Goal: Communication & Community: Participate in discussion

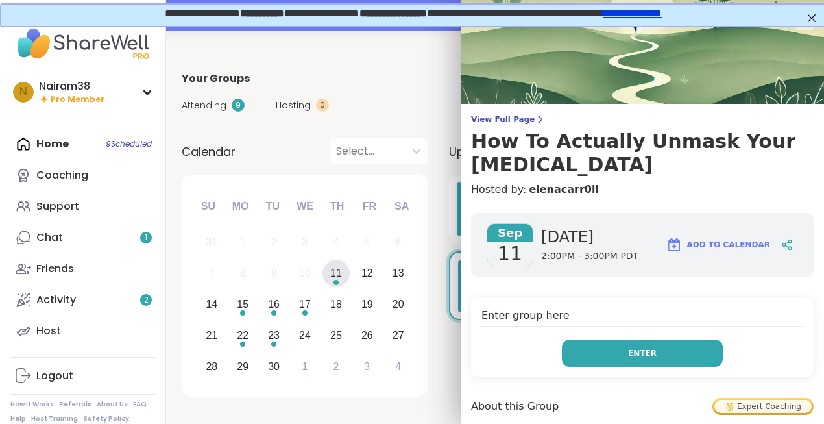
click at [627, 339] on button "Enter" at bounding box center [642, 352] width 161 height 27
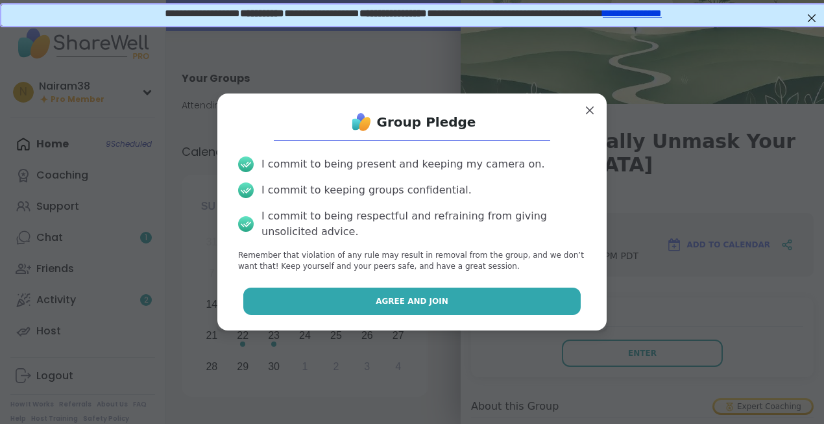
click at [410, 300] on span "Agree and Join" at bounding box center [412, 301] width 73 height 12
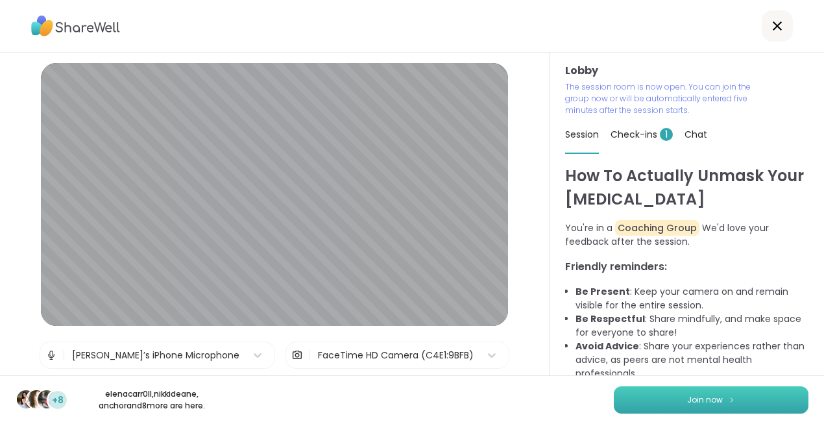
click at [699, 397] on span "Join now" at bounding box center [705, 400] width 36 height 12
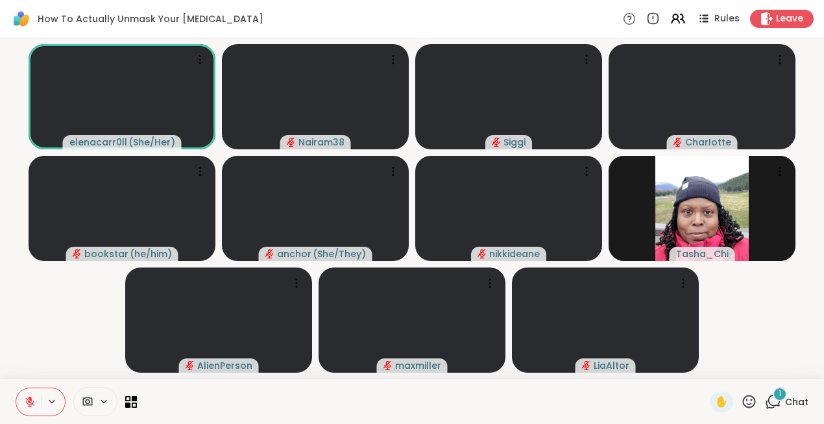
click at [778, 397] on div "1" at bounding box center [780, 394] width 14 height 14
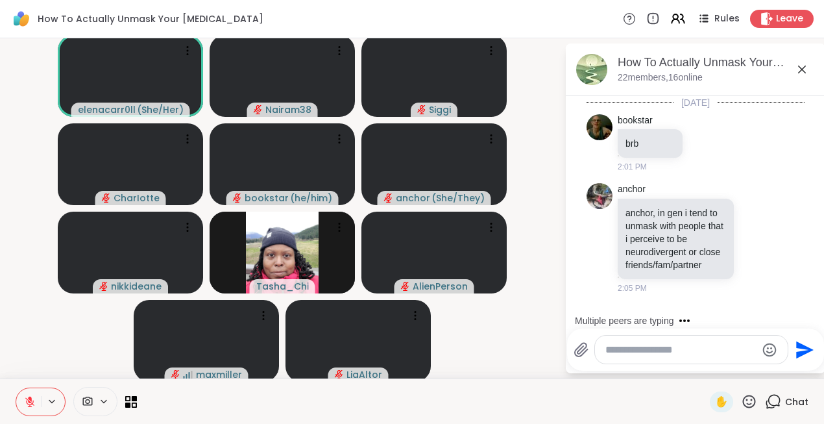
click at [623, 348] on textarea "Type your message" at bounding box center [680, 349] width 151 height 13
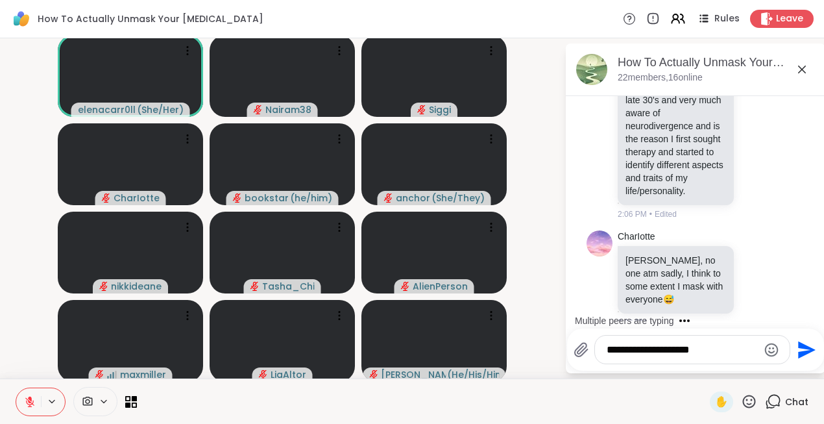
scroll to position [527, 0]
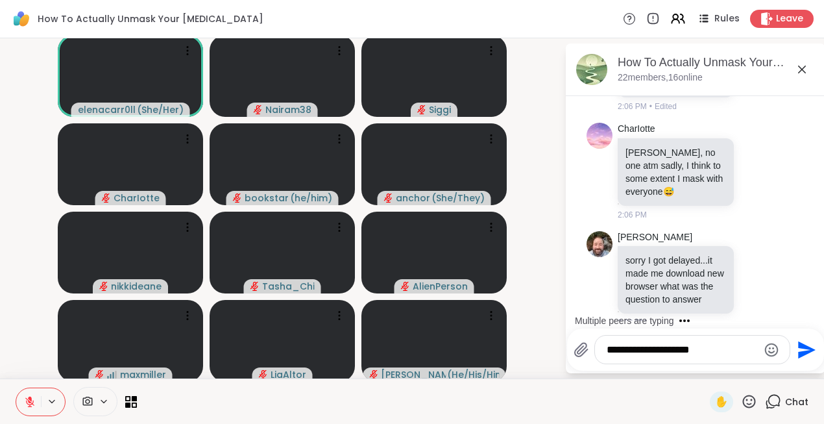
click at [607, 352] on textarea "**********" at bounding box center [682, 349] width 151 height 13
type textarea "**********"
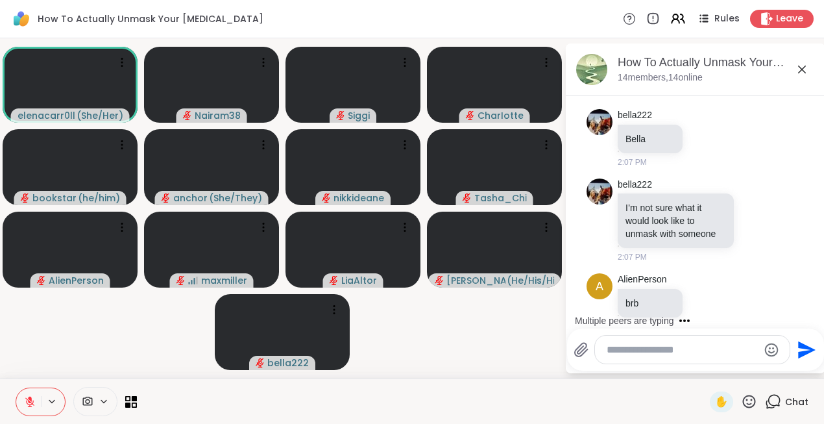
scroll to position [1582, 0]
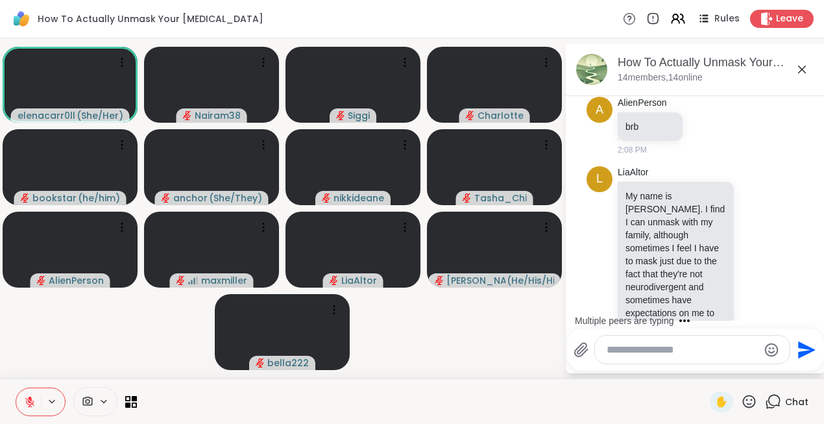
click at [749, 402] on icon at bounding box center [749, 401] width 16 height 16
click at [717, 364] on span "❤️" at bounding box center [710, 367] width 13 height 16
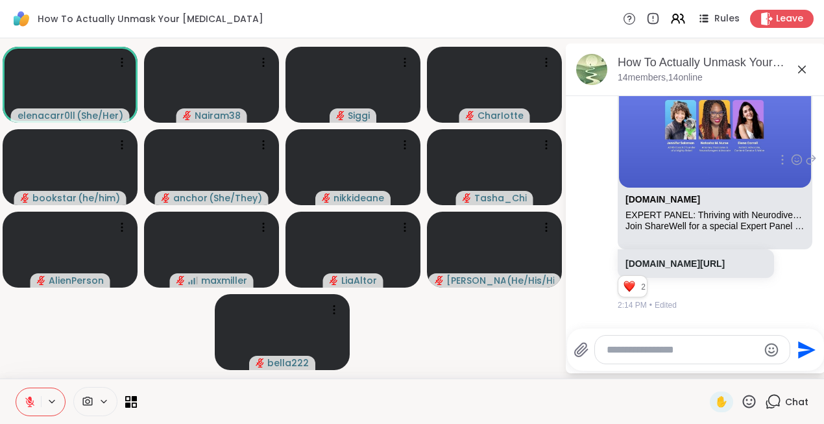
scroll to position [2863, 0]
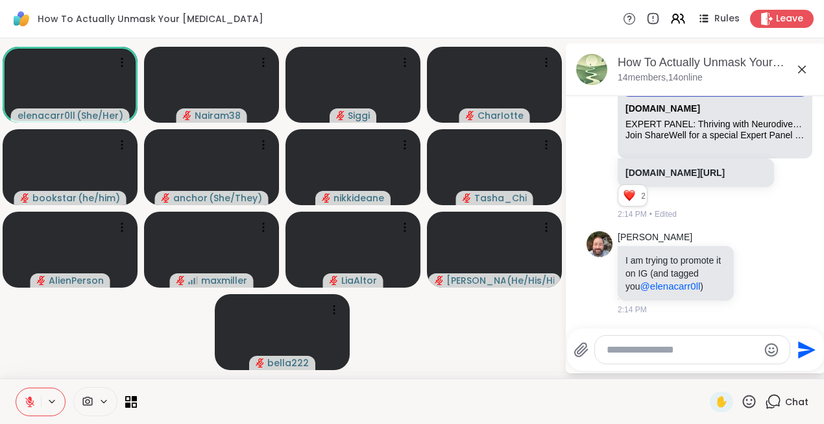
click at [746, 402] on icon at bounding box center [749, 401] width 16 height 16
click at [745, 365] on span "👍" at bounding box center [739, 367] width 13 height 16
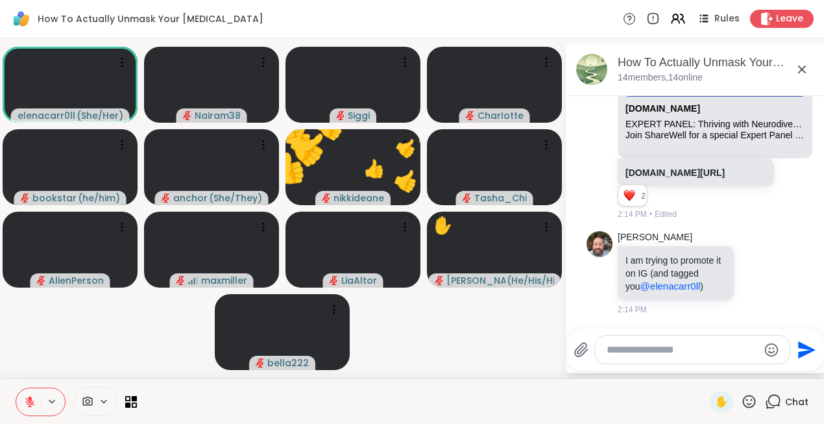
click at [801, 67] on icon at bounding box center [802, 70] width 16 height 16
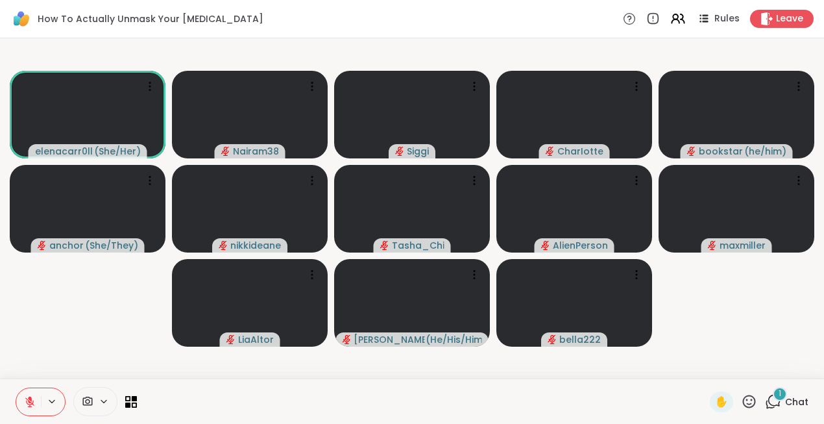
click at [776, 393] on div "1" at bounding box center [780, 394] width 14 height 14
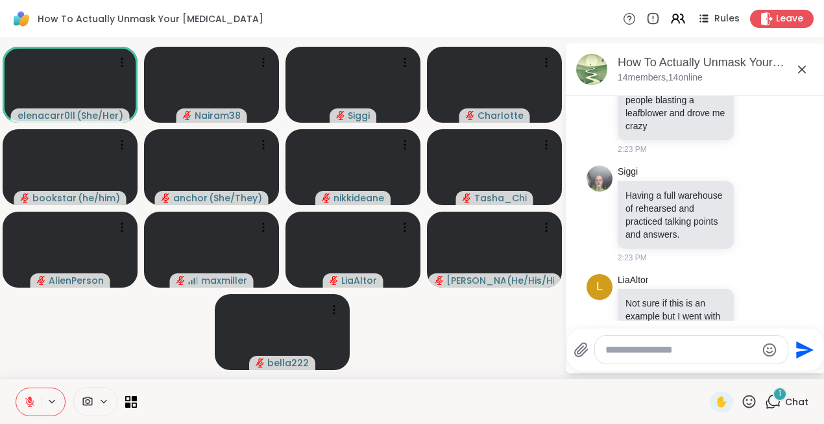
scroll to position [4823, 0]
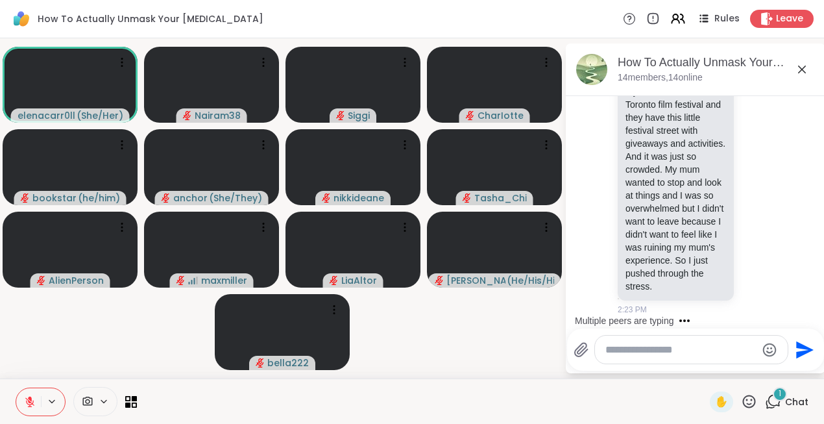
click at [778, 395] on div "1" at bounding box center [780, 394] width 14 height 14
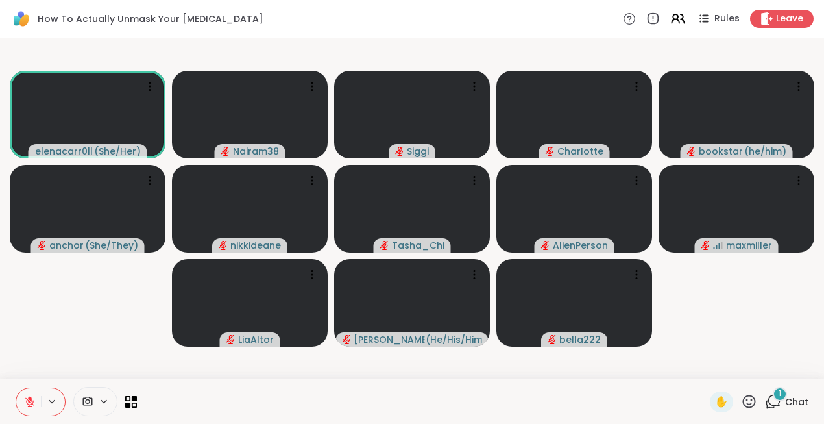
click at [778, 395] on div "1" at bounding box center [780, 394] width 14 height 14
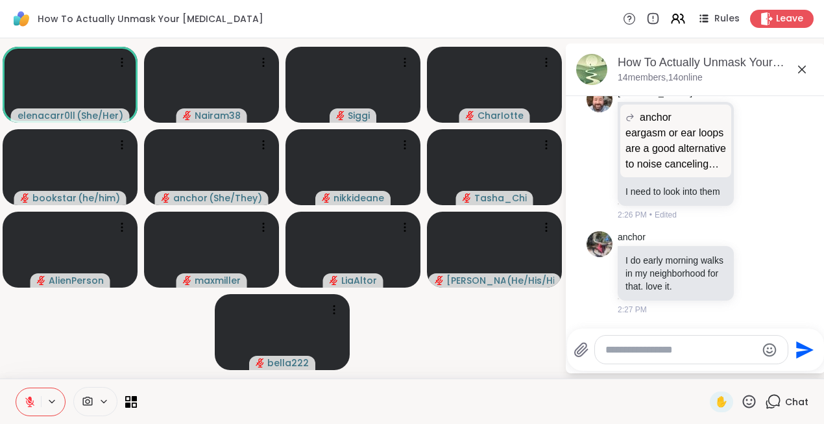
scroll to position [5555, 0]
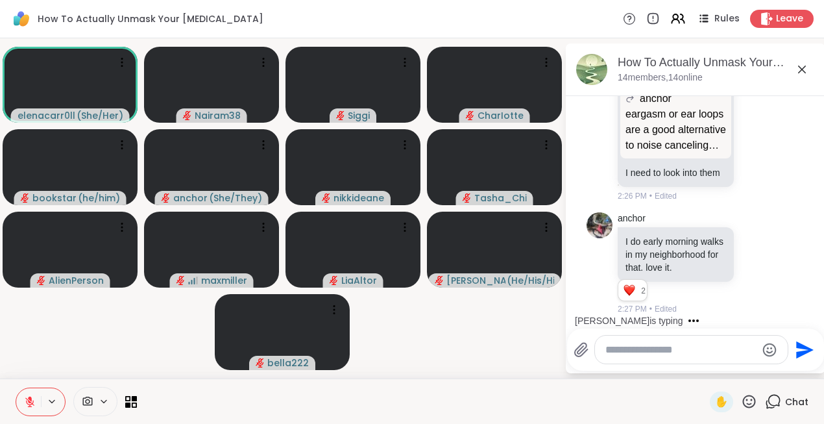
click at [631, 340] on div at bounding box center [691, 349] width 193 height 28
click at [622, 350] on textarea "Type your message" at bounding box center [680, 349] width 151 height 13
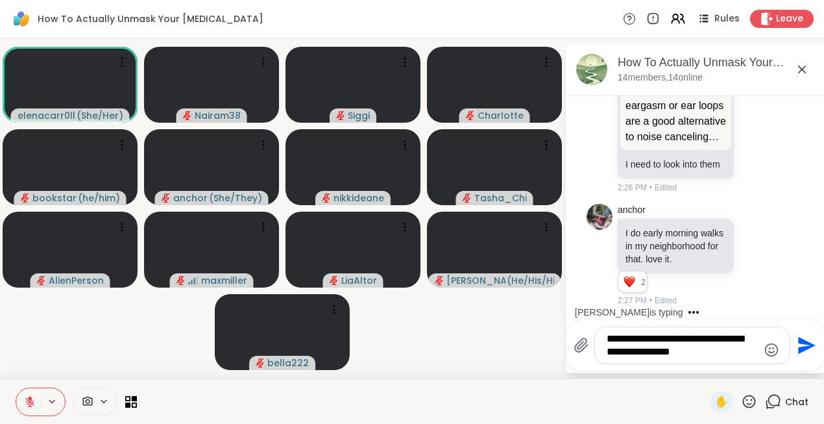
type textarea "**********"
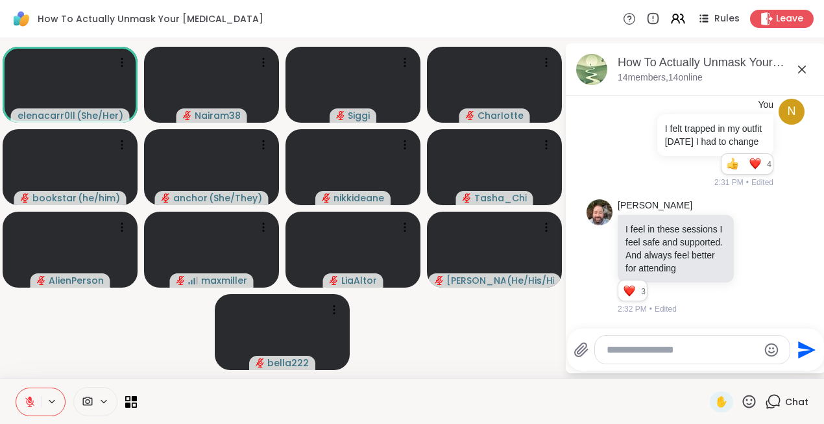
scroll to position [5878, 0]
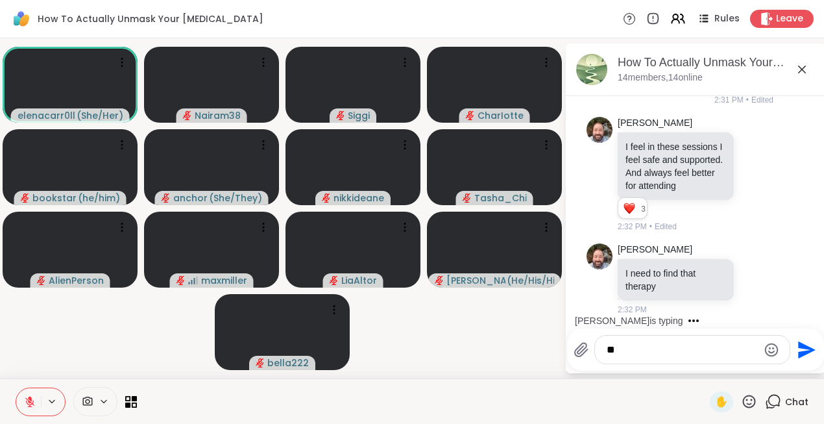
type textarea "*"
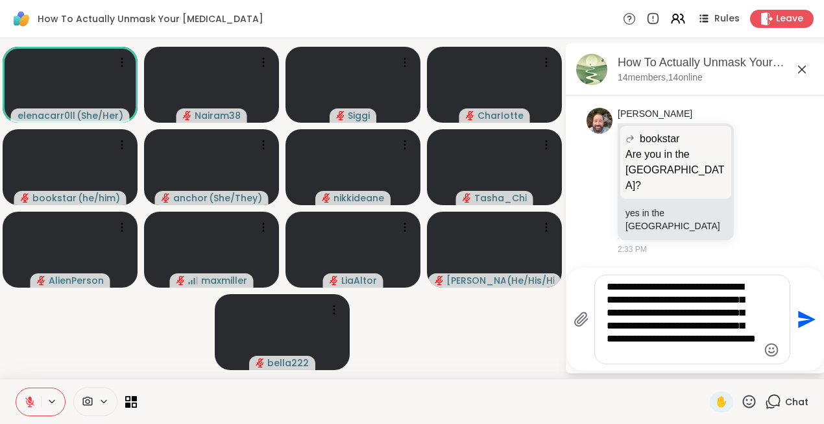
scroll to position [6322, 0]
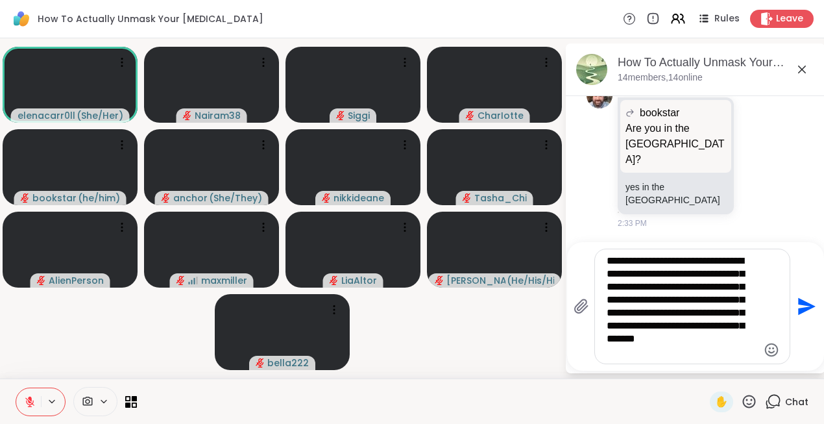
type textarea "**********"
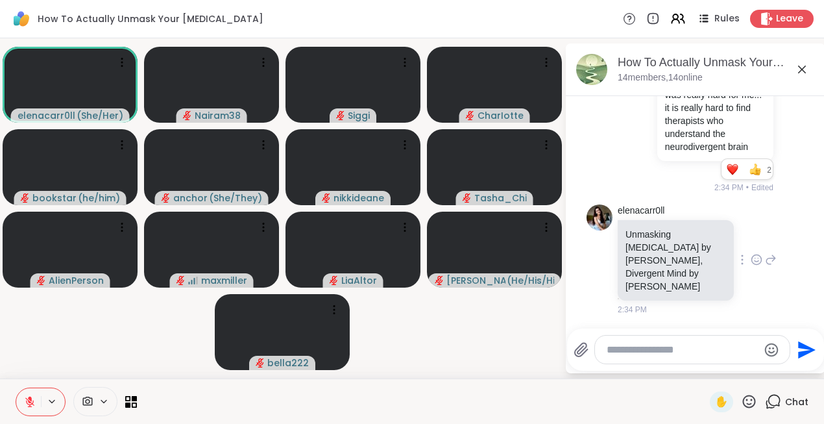
scroll to position [6593, 0]
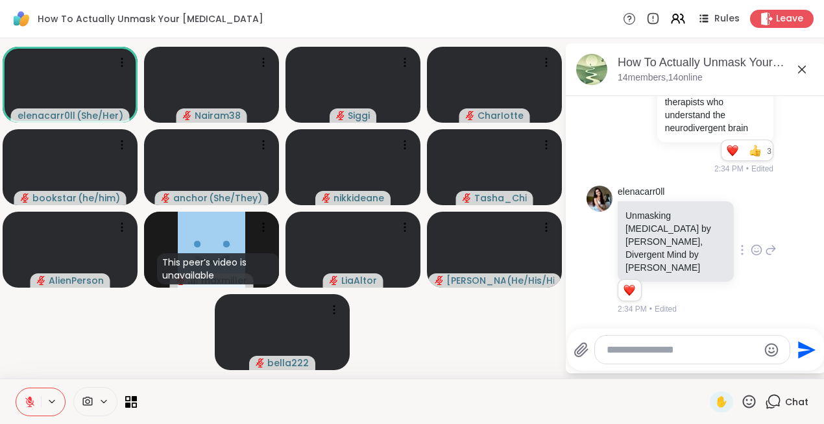
click at [756, 252] on icon at bounding box center [756, 251] width 4 height 1
click at [651, 235] on div "Select Reaction: Heart" at bounding box center [653, 229] width 12 height 12
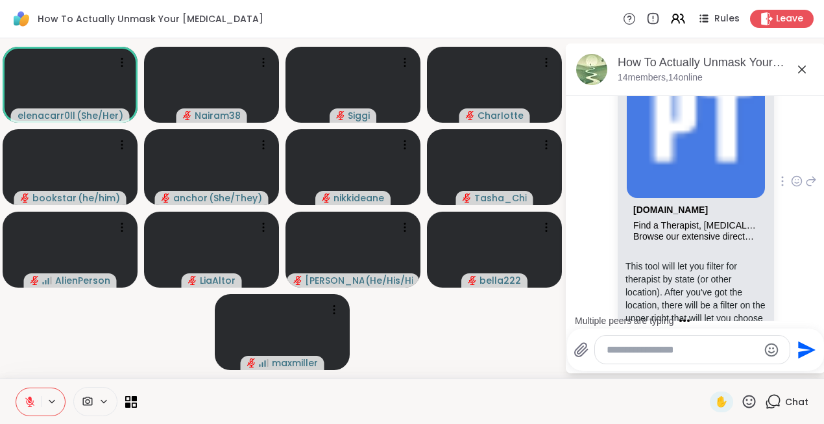
scroll to position [7096, 0]
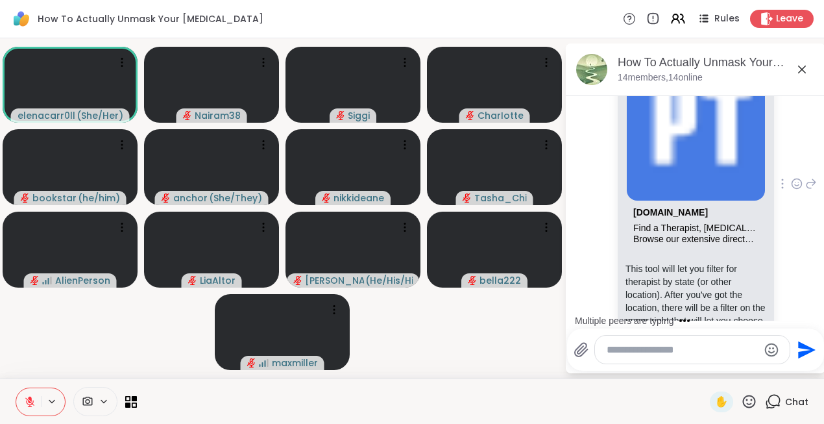
click at [797, 190] on icon at bounding box center [797, 183] width 12 height 13
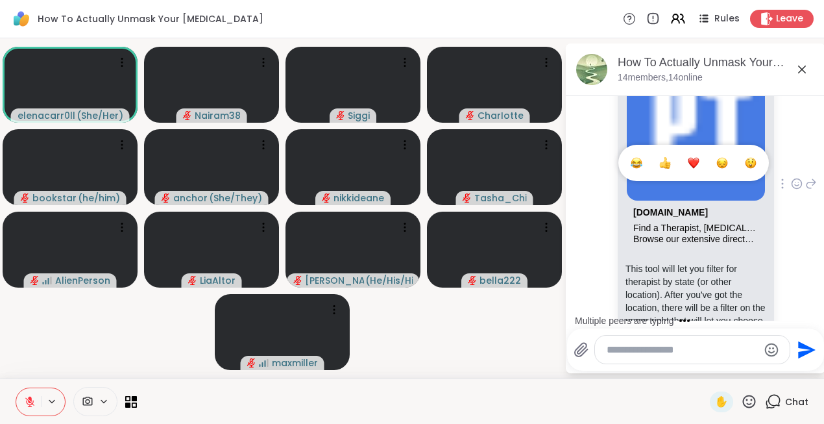
click at [694, 165] on div "Select Reaction: Heart" at bounding box center [694, 163] width 12 height 12
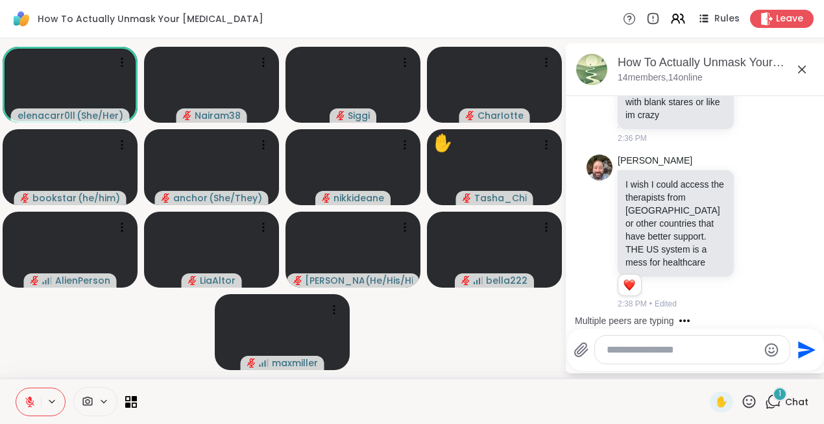
scroll to position [7867, 0]
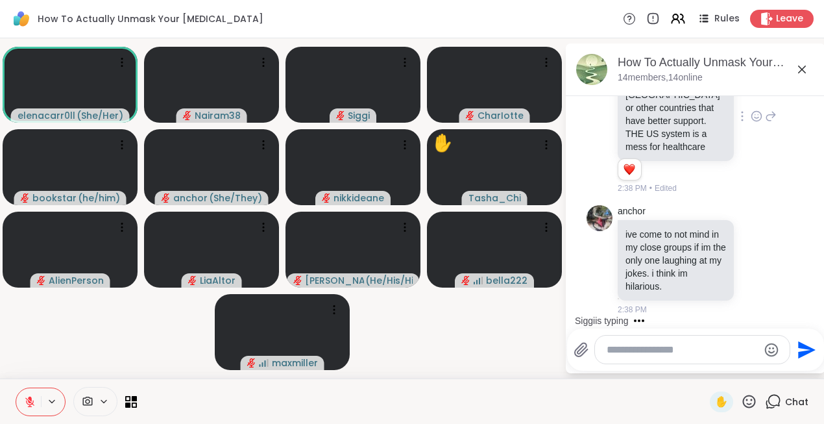
click at [755, 121] on icon at bounding box center [757, 117] width 10 height 10
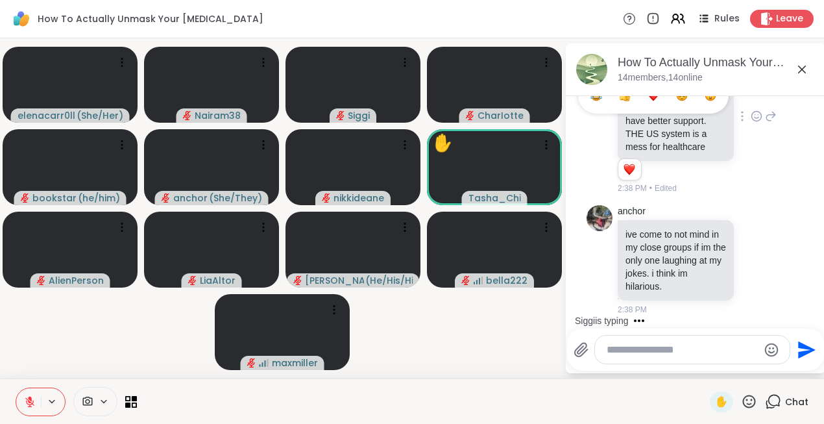
click at [655, 99] on div "Select Reaction: Heart" at bounding box center [653, 96] width 12 height 12
click at [804, 72] on icon at bounding box center [802, 70] width 16 height 16
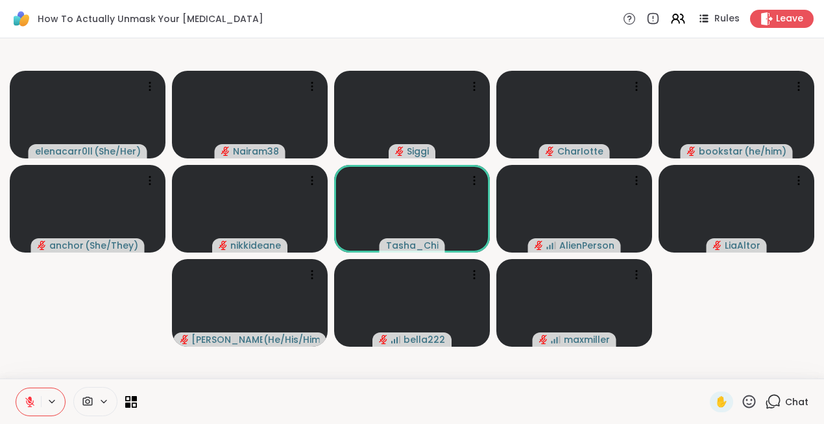
click at [774, 402] on icon at bounding box center [773, 401] width 16 height 16
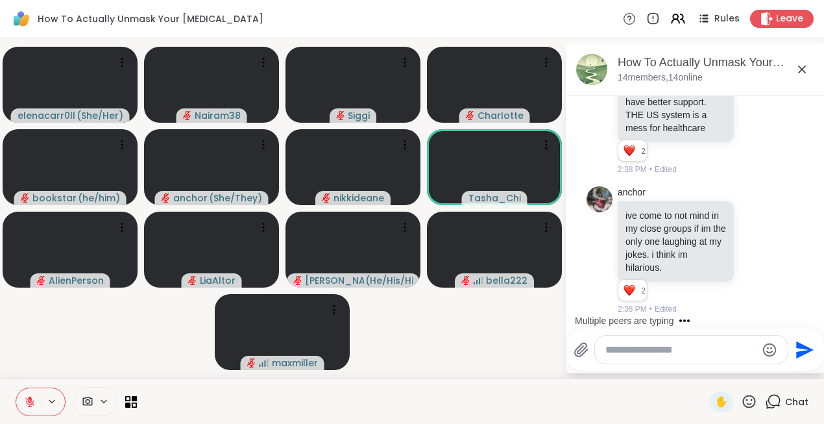
scroll to position [8007, 0]
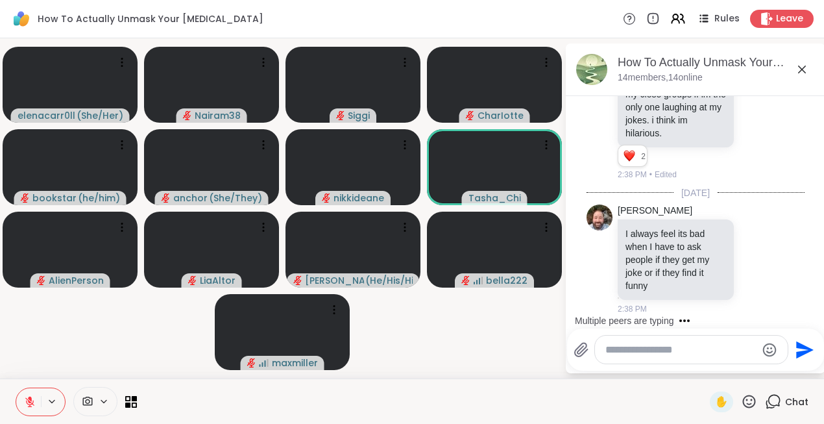
click at [625, 348] on textarea "Type your message" at bounding box center [680, 349] width 151 height 13
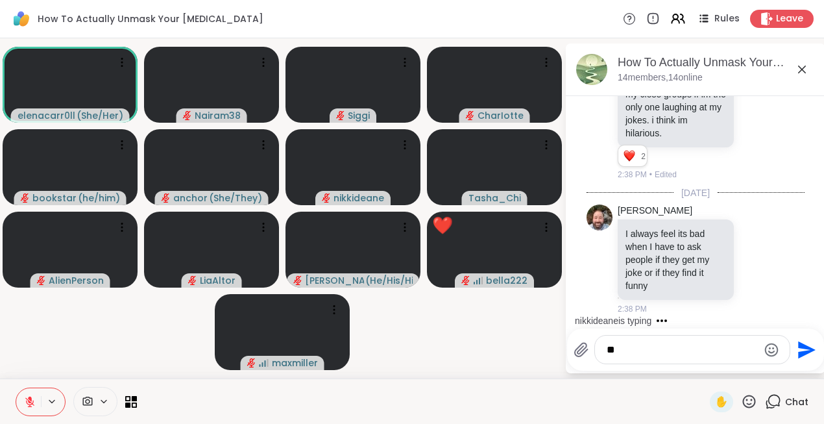
type textarea "*"
click at [748, 398] on icon at bounding box center [749, 401] width 16 height 16
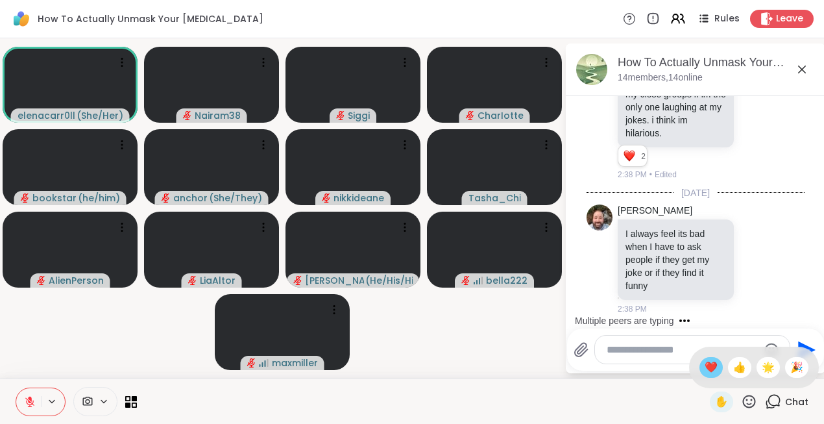
click at [717, 363] on span "❤️" at bounding box center [710, 367] width 13 height 16
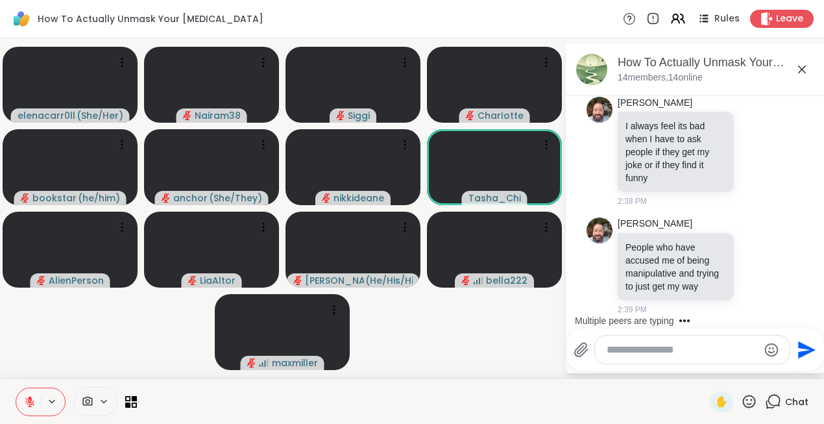
scroll to position [8198, 0]
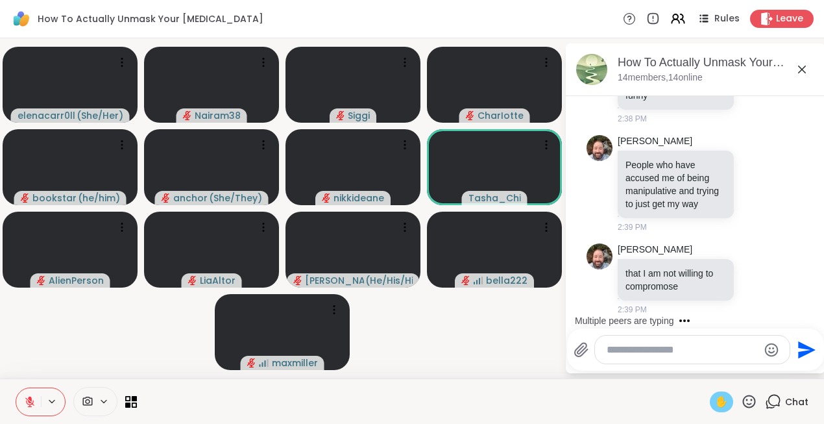
click at [726, 401] on span "✋" at bounding box center [721, 402] width 13 height 16
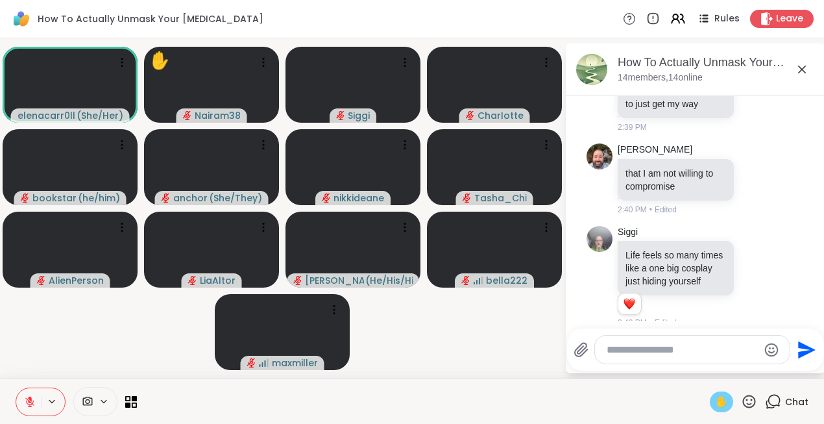
scroll to position [8311, 0]
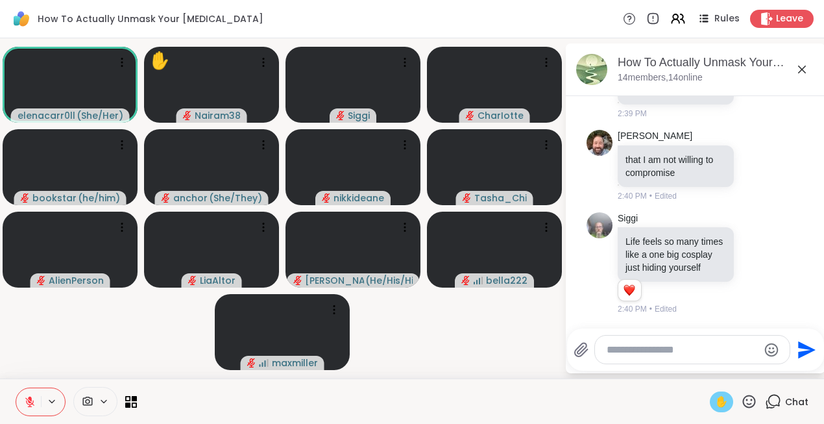
click at [727, 403] on span "✋" at bounding box center [721, 402] width 13 height 16
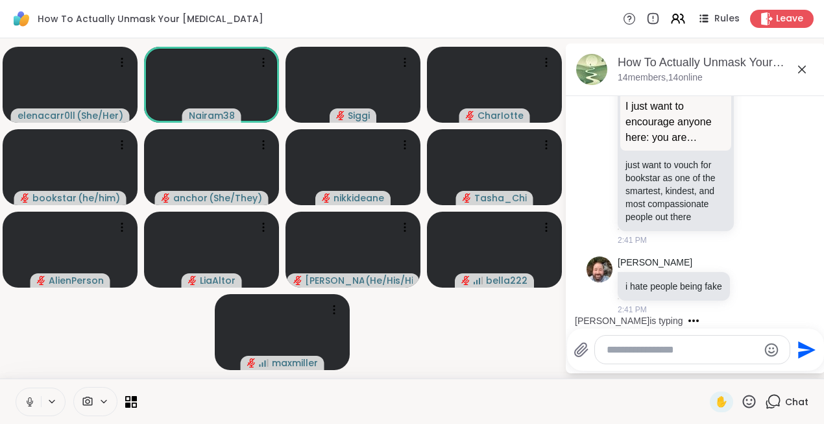
scroll to position [9446, 0]
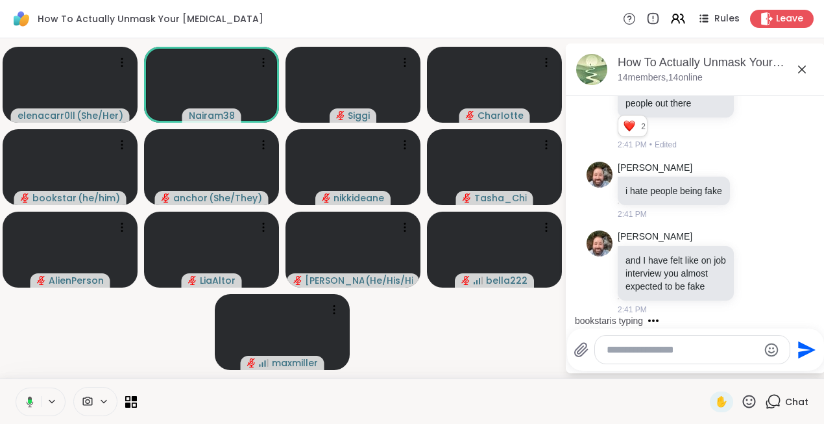
click at [28, 403] on icon at bounding box center [30, 401] width 7 height 11
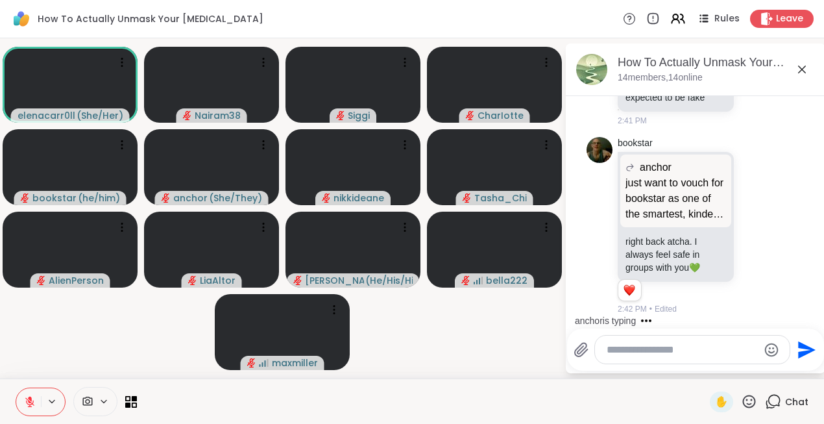
scroll to position [9826, 0]
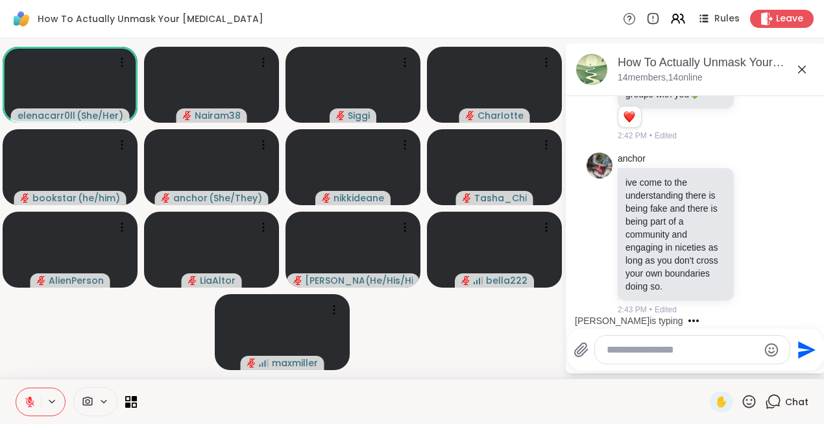
click at [751, 403] on icon at bounding box center [749, 400] width 13 height 13
click at [717, 366] on span "❤️" at bounding box center [710, 367] width 13 height 16
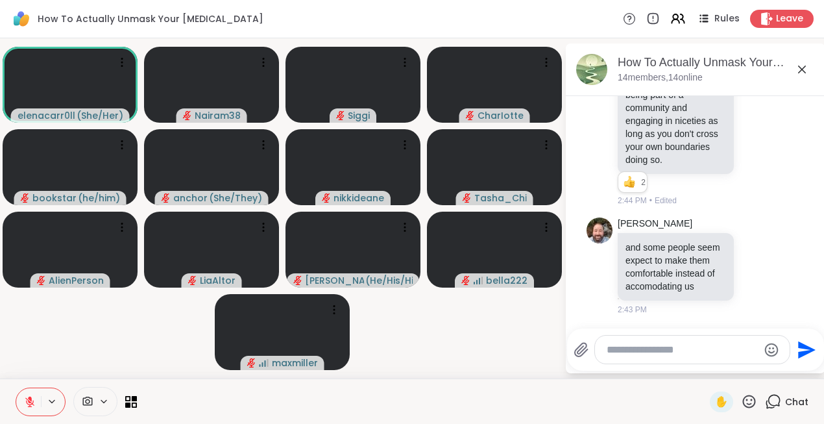
scroll to position [9971, 0]
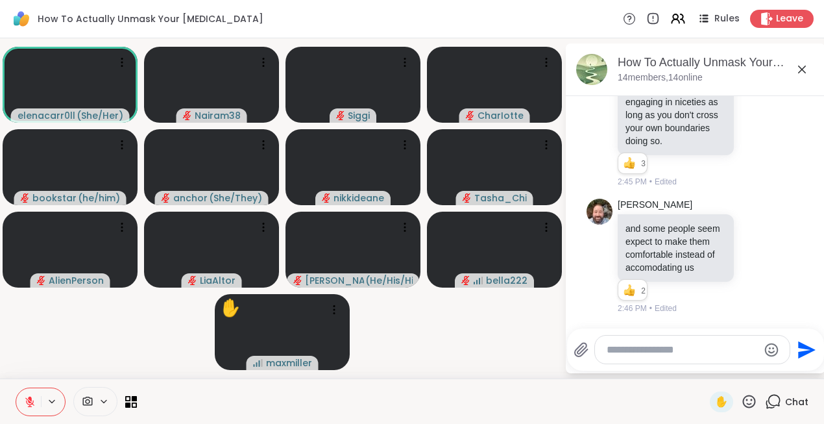
click at [616, 348] on textarea "Type your message" at bounding box center [682, 349] width 151 height 13
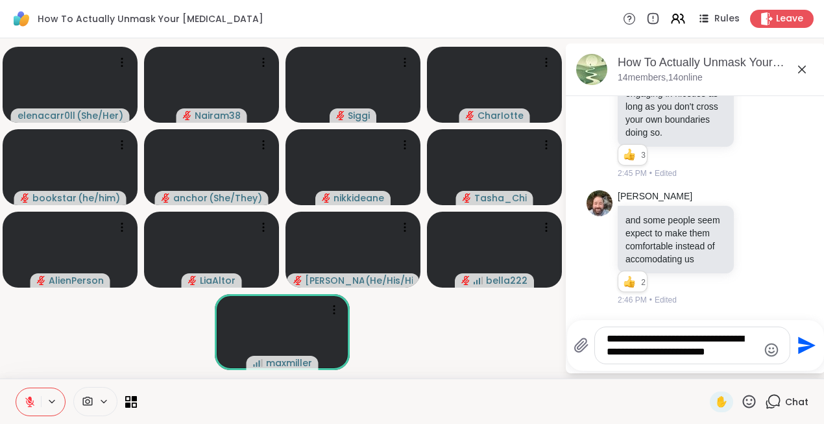
type textarea "**********"
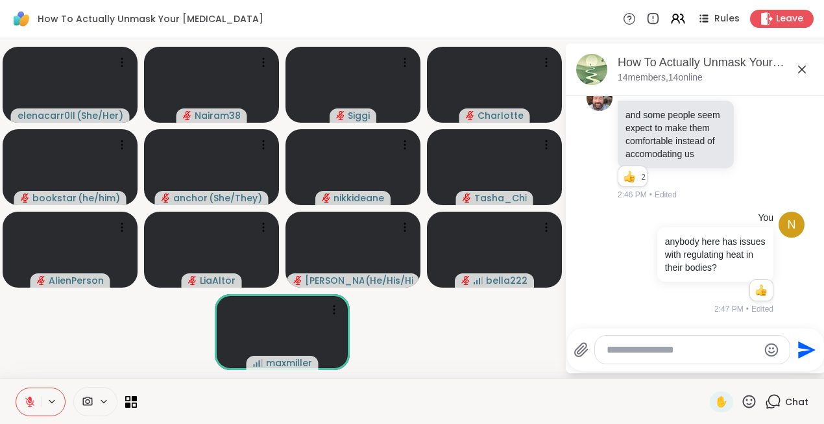
scroll to position [10229, 0]
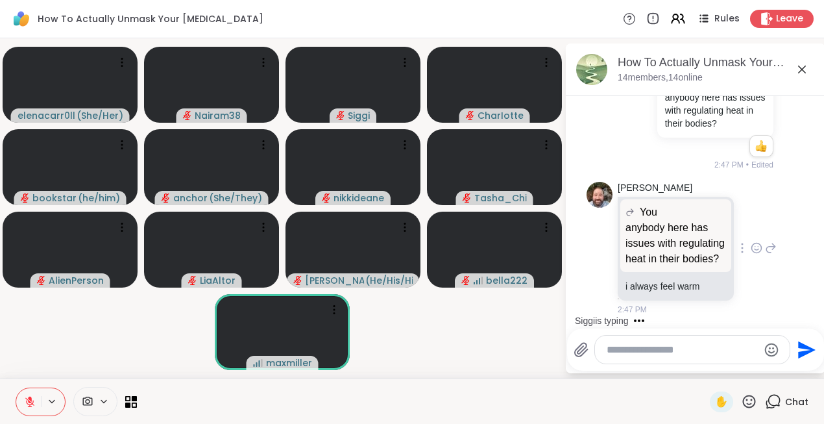
click at [756, 249] on icon at bounding box center [756, 248] width 4 height 1
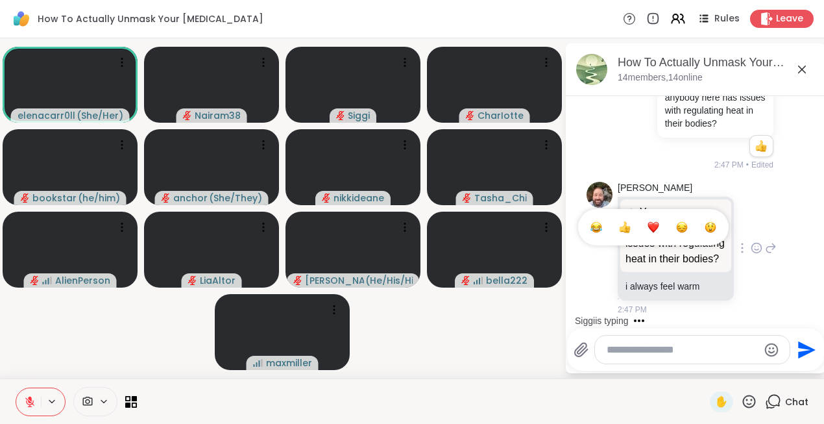
click at [626, 228] on div "Select Reaction: Thumbs up" at bounding box center [625, 227] width 12 height 12
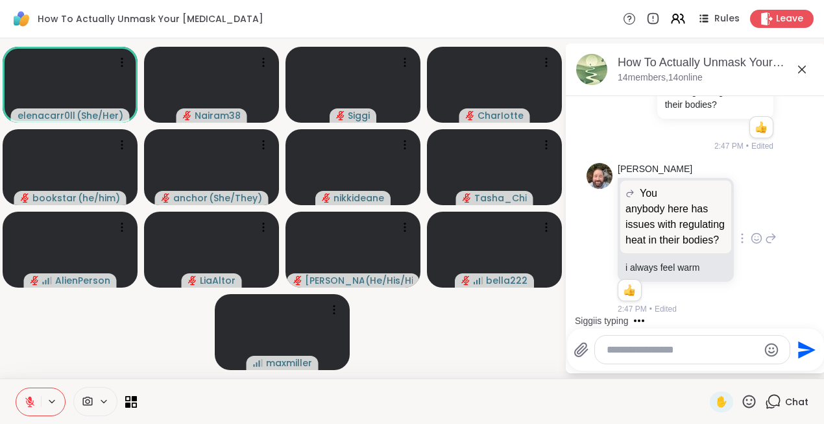
click at [757, 237] on icon at bounding box center [757, 238] width 12 height 13
click at [658, 220] on div "Select Reaction: Heart" at bounding box center [653, 217] width 12 height 12
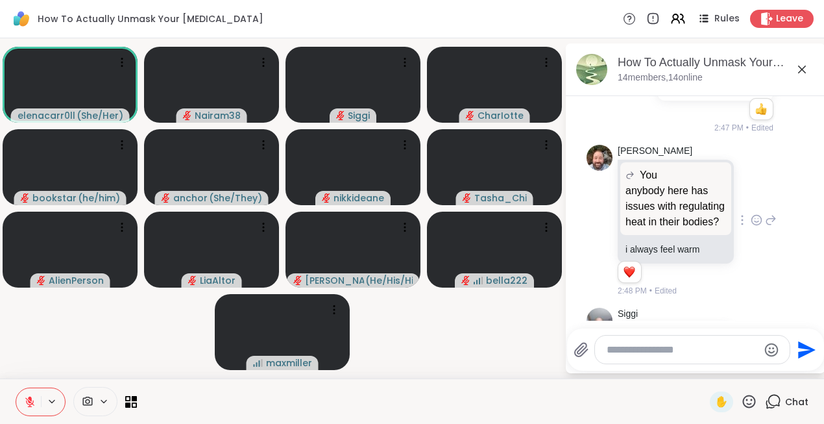
scroll to position [10361, 0]
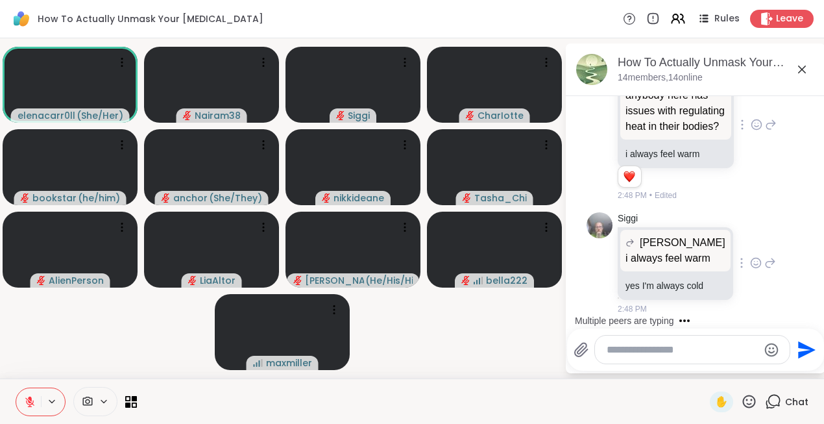
click at [750, 265] on icon at bounding box center [756, 262] width 12 height 13
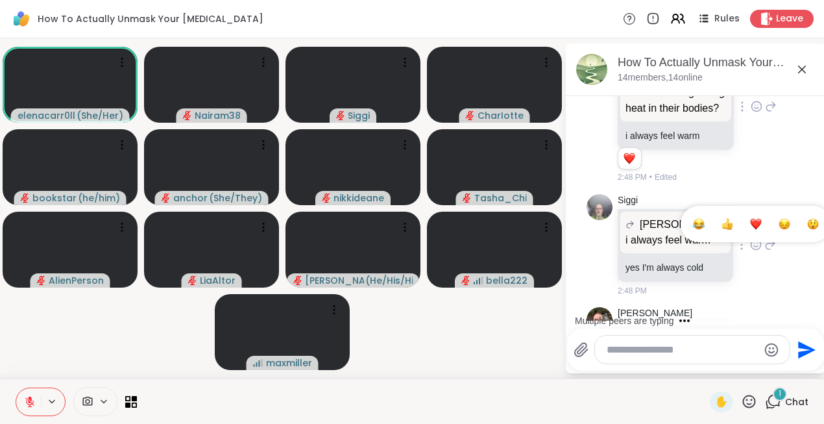
scroll to position [10456, 0]
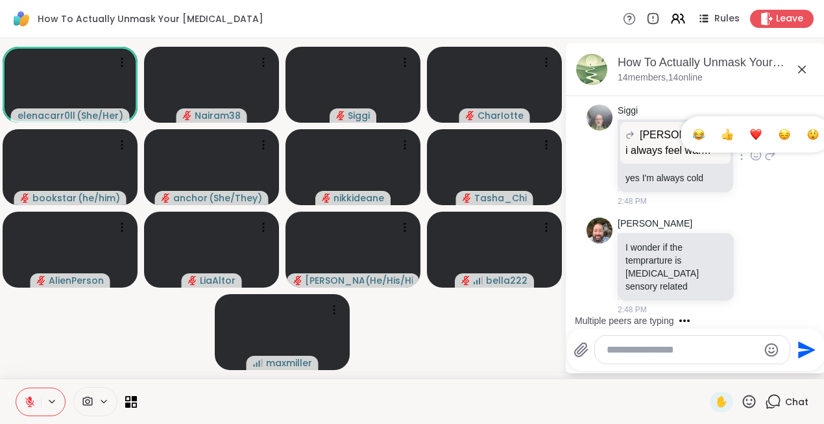
click at [750, 140] on div "Select Reaction: Heart" at bounding box center [756, 134] width 12 height 12
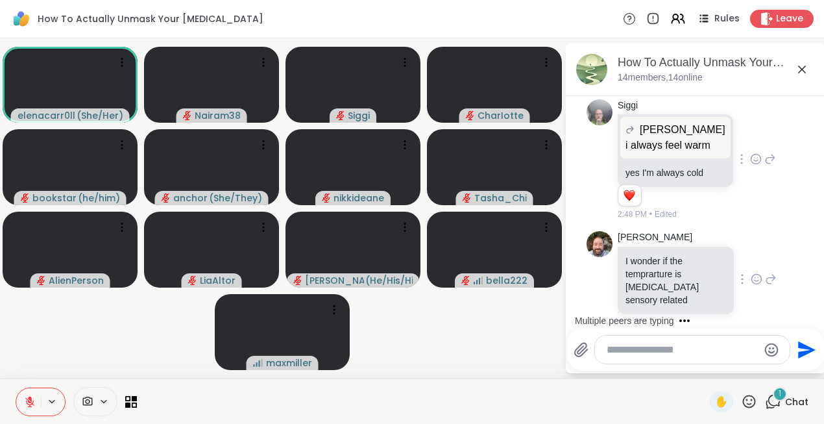
scroll to position [10619, 0]
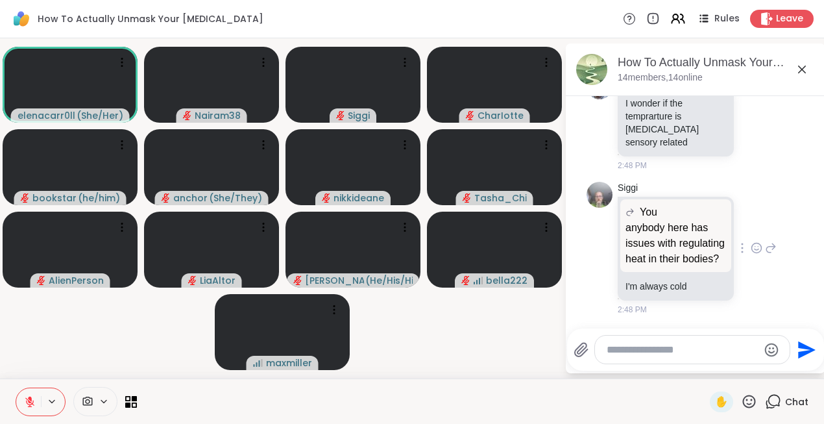
click at [759, 249] on icon at bounding box center [757, 247] width 12 height 13
click at [658, 227] on div "Select Reaction: Heart" at bounding box center [653, 227] width 12 height 12
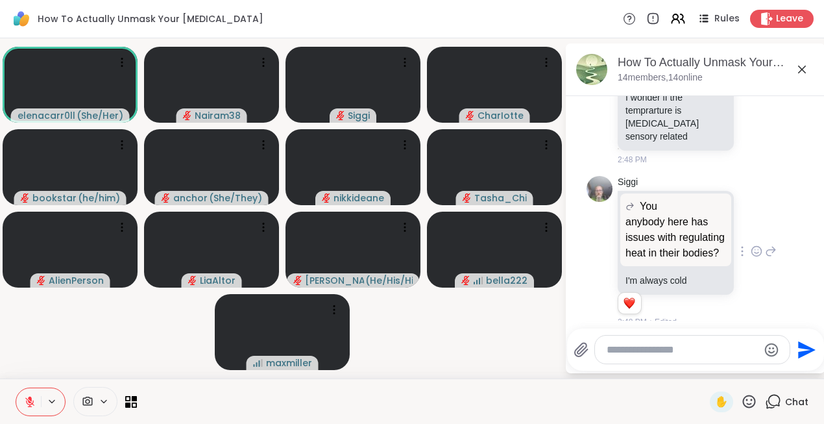
scroll to position [10637, 0]
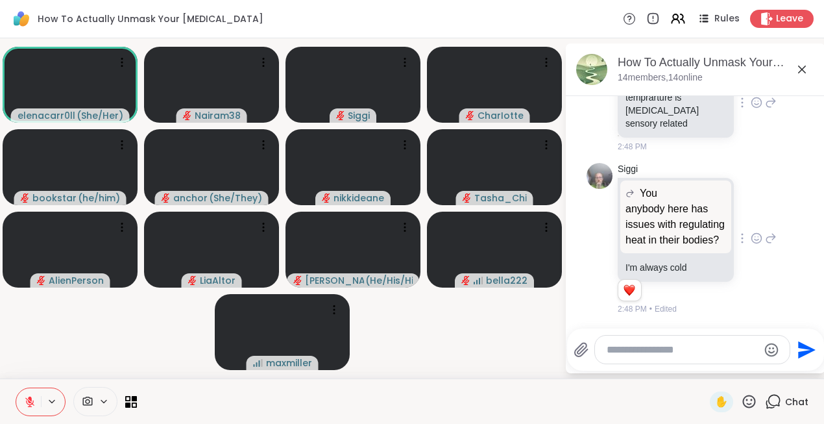
click at [768, 106] on icon at bounding box center [771, 103] width 12 height 16
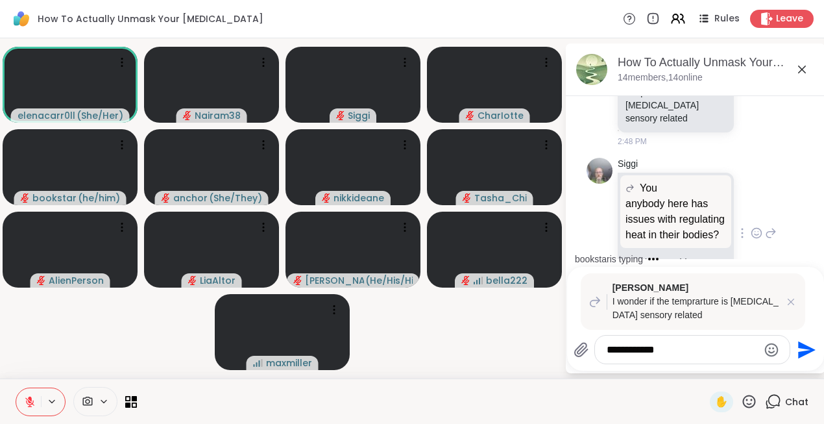
type textarea "**********"
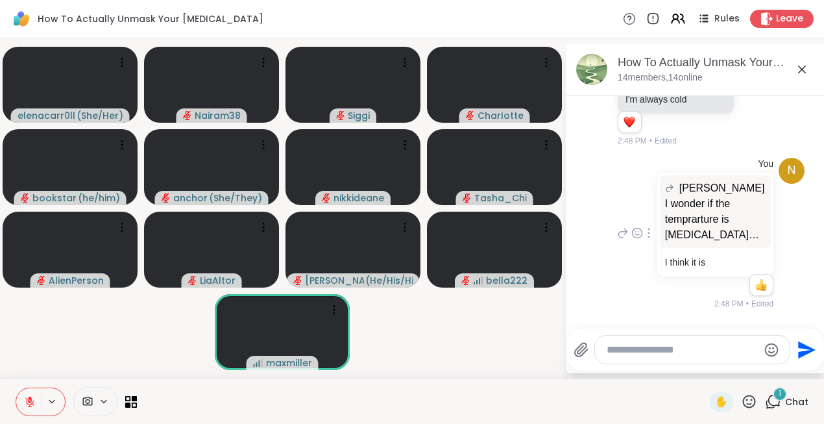
scroll to position [10927, 0]
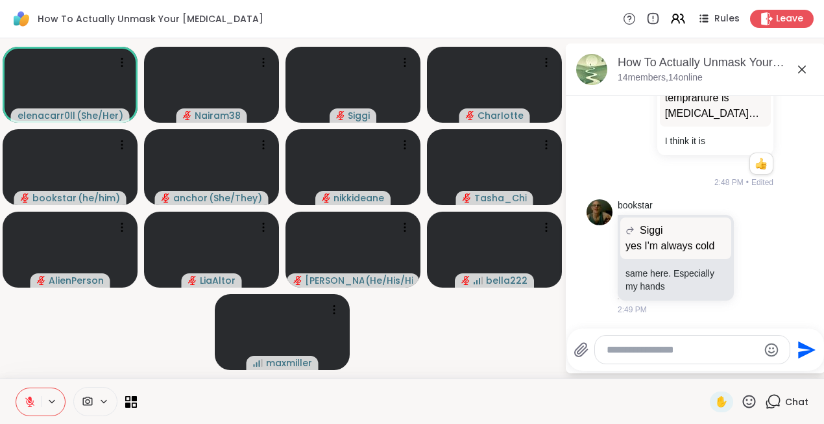
click at [752, 399] on icon at bounding box center [749, 400] width 13 height 13
click at [745, 366] on span "👍" at bounding box center [739, 367] width 13 height 16
click at [623, 352] on textarea "Type your message" at bounding box center [682, 349] width 151 height 13
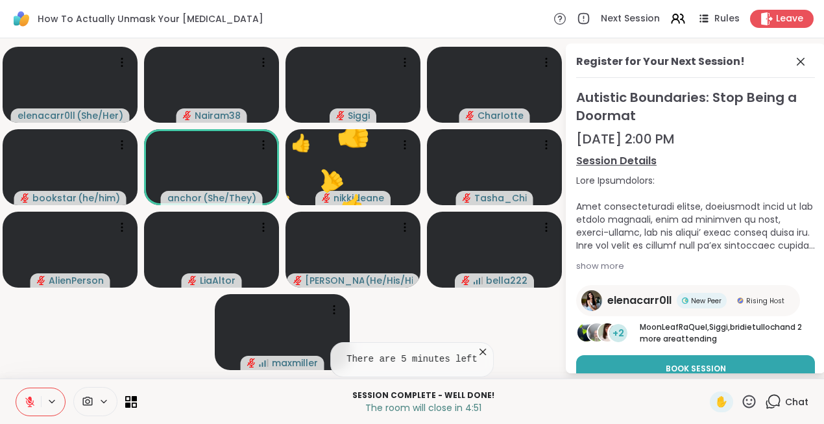
scroll to position [52, 0]
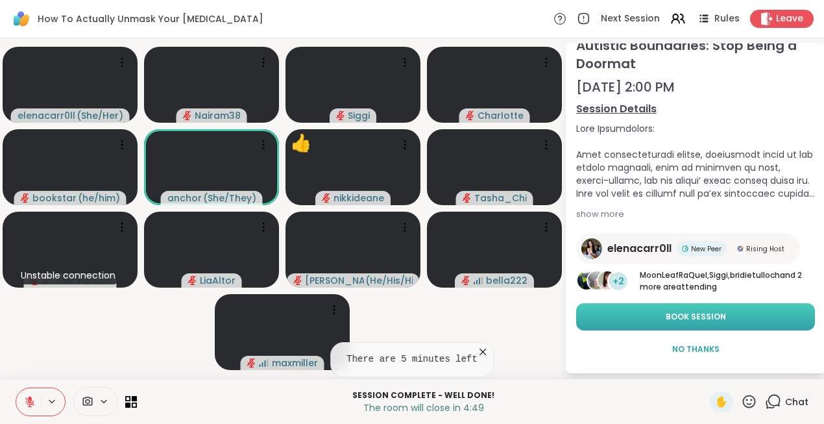
click at [695, 320] on span "Book Session" at bounding box center [696, 317] width 60 height 12
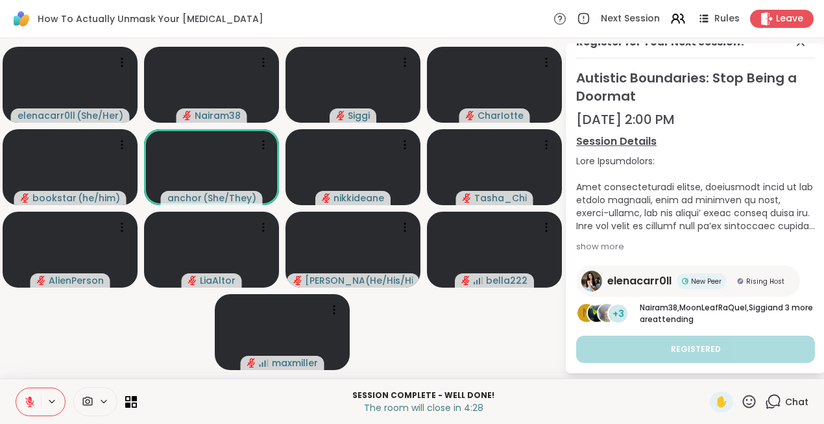
scroll to position [0, 0]
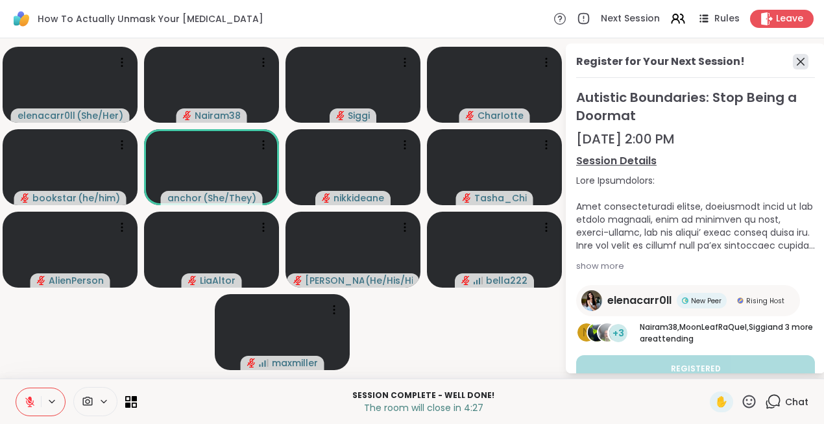
click at [801, 63] on icon at bounding box center [801, 62] width 8 height 8
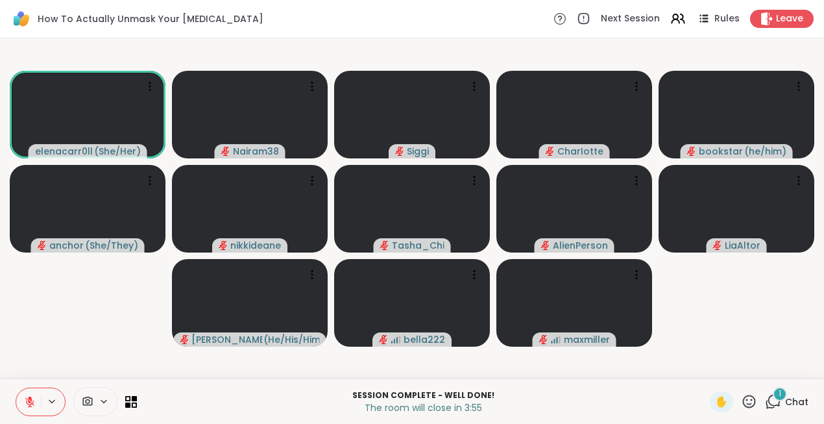
click at [780, 394] on span "1" at bounding box center [779, 393] width 3 height 11
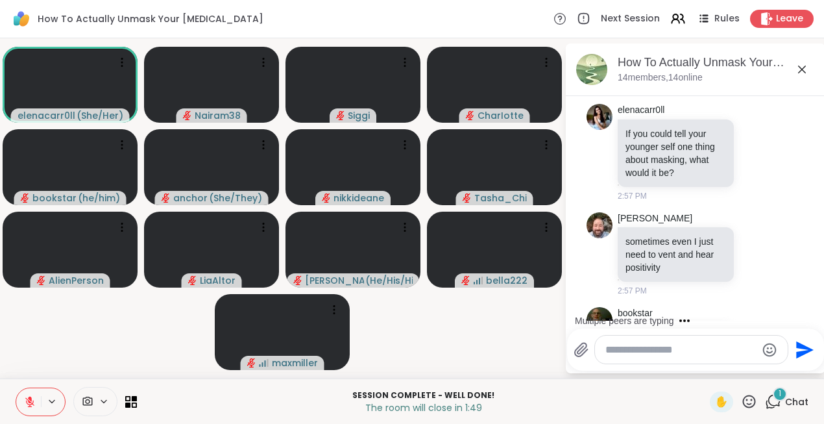
scroll to position [12031, 0]
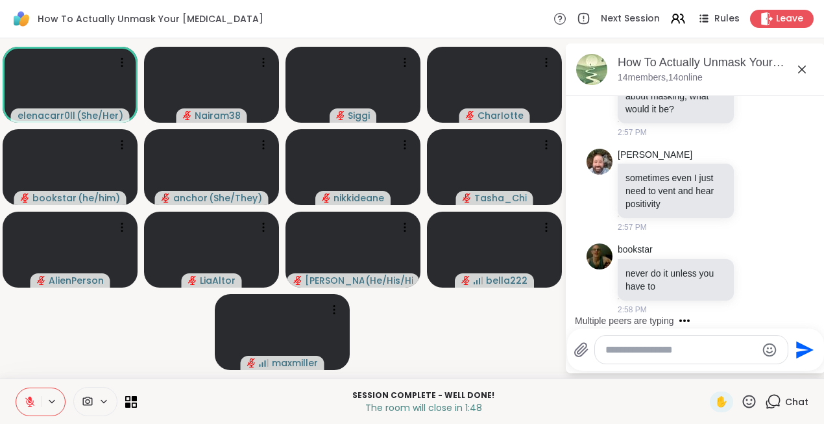
click at [623, 348] on textarea "Type your message" at bounding box center [680, 349] width 151 height 13
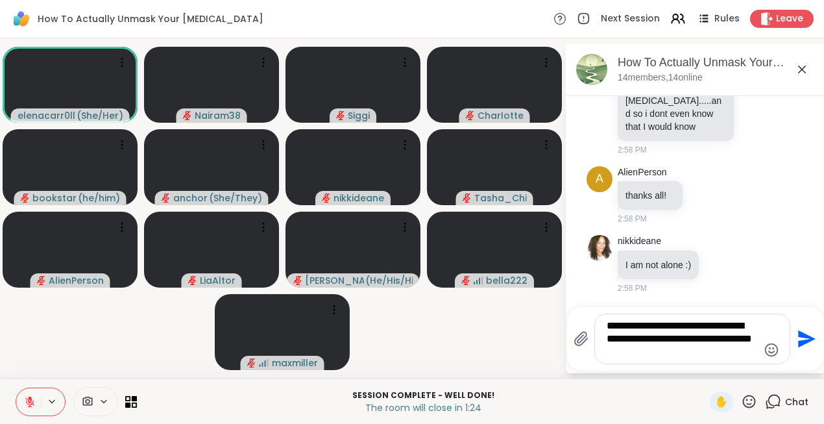
scroll to position [12603, 0]
drag, startPoint x: 651, startPoint y: 341, endPoint x: 601, endPoint y: 341, distance: 50.0
click at [601, 341] on div "**********" at bounding box center [692, 338] width 195 height 49
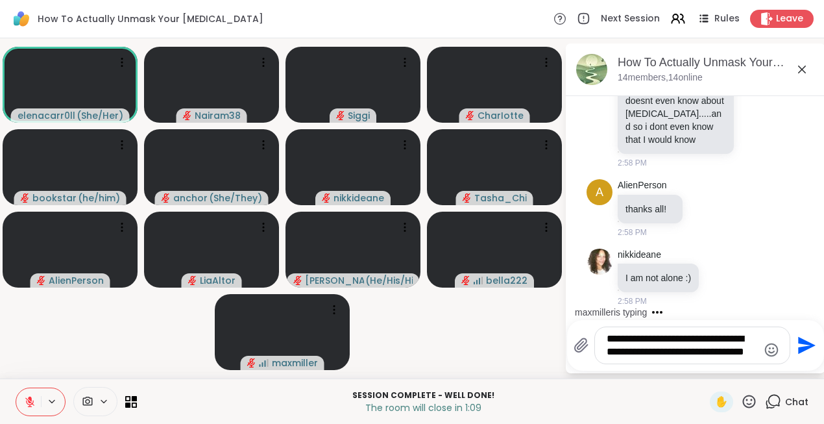
scroll to position [12640, 0]
type textarea "**********"
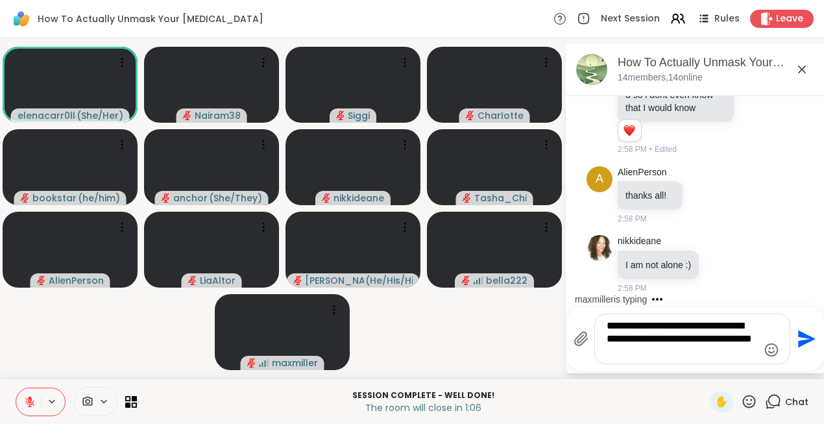
click at [655, 351] on textarea "**********" at bounding box center [682, 338] width 151 height 39
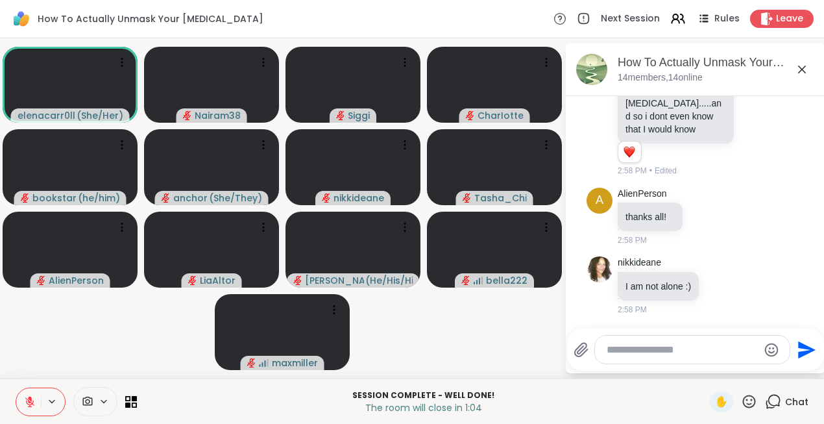
scroll to position [12732, 0]
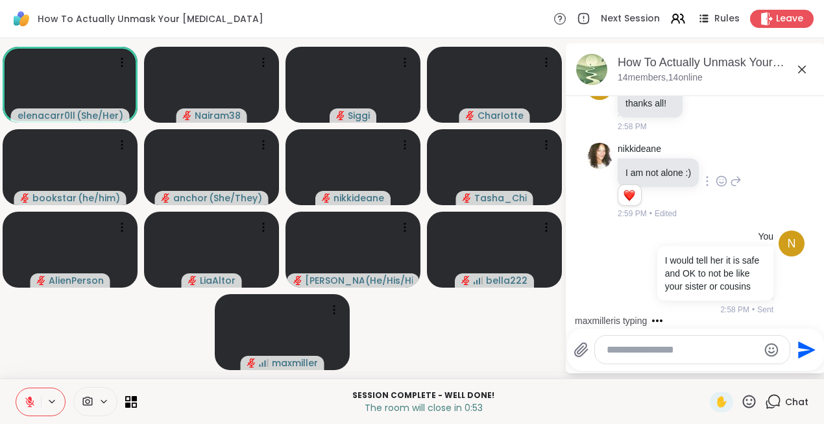
click at [727, 186] on icon at bounding box center [722, 181] width 10 height 10
click at [727, 166] on div "Select Reaction: Heart" at bounding box center [722, 160] width 12 height 12
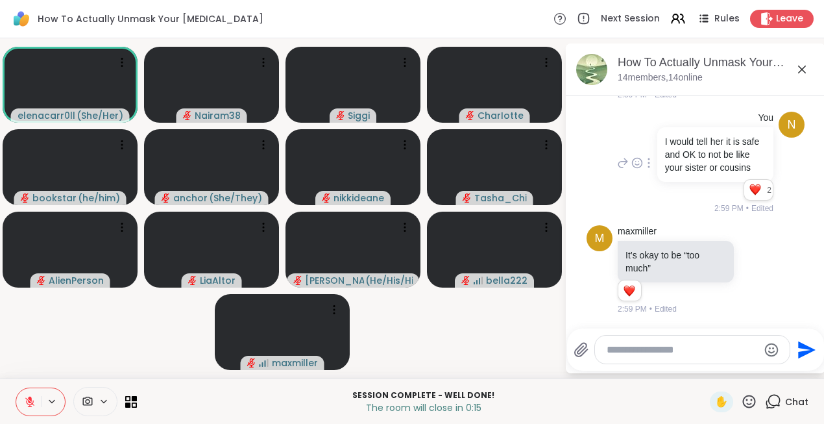
scroll to position [12888, 0]
click at [758, 269] on icon at bounding box center [757, 269] width 12 height 13
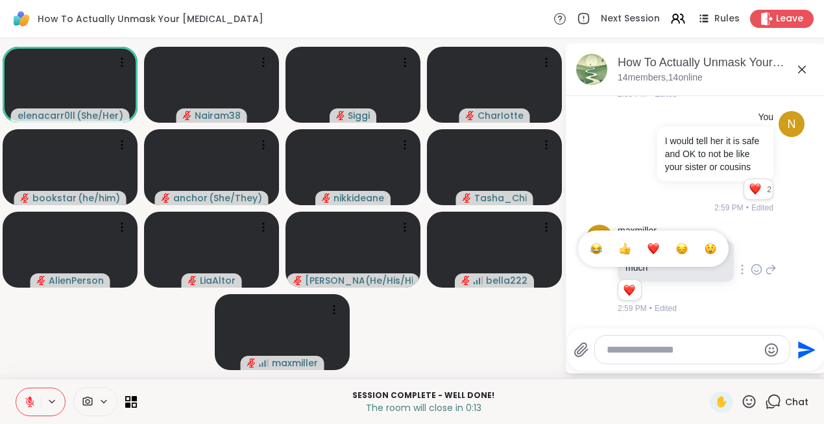
click at [660, 252] on button "Select Reaction: Heart" at bounding box center [653, 248] width 26 height 26
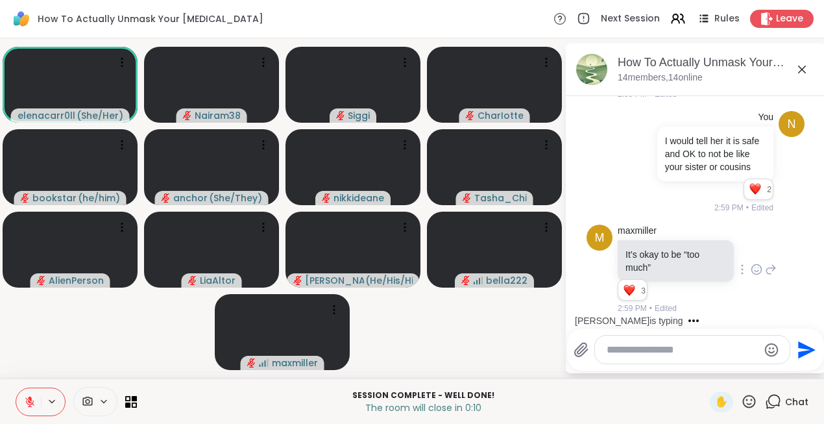
click at [634, 350] on textarea "Type your message" at bounding box center [682, 349] width 151 height 13
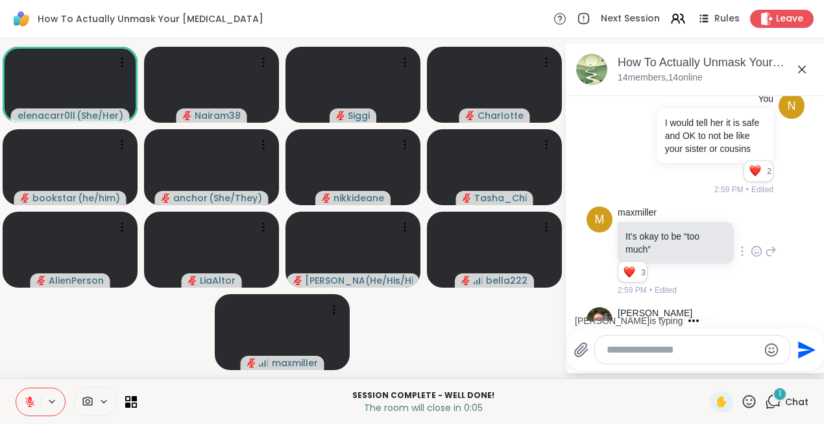
scroll to position [12958, 0]
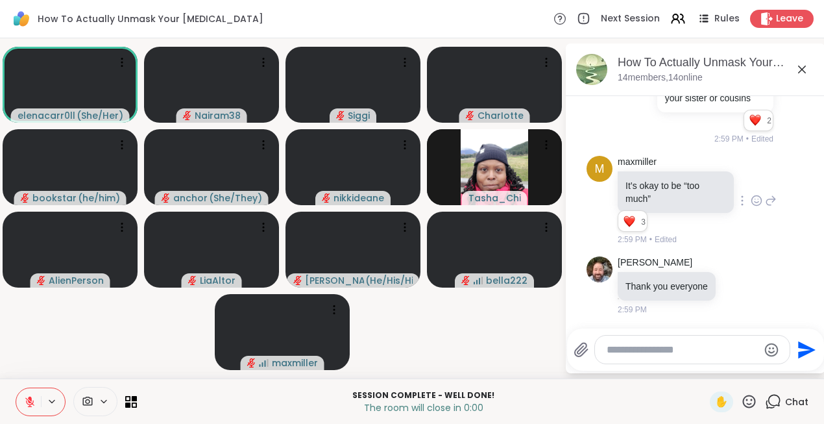
click at [756, 403] on icon at bounding box center [749, 401] width 16 height 16
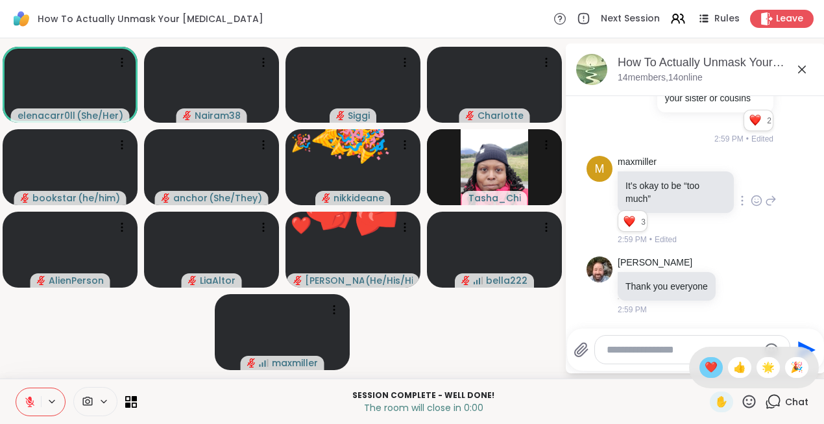
click at [717, 365] on span "❤️" at bounding box center [710, 367] width 13 height 16
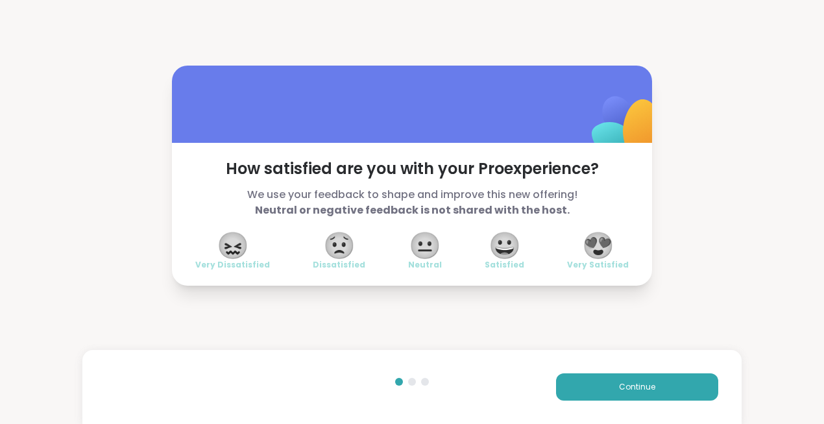
click at [605, 247] on span "😍" at bounding box center [598, 245] width 32 height 23
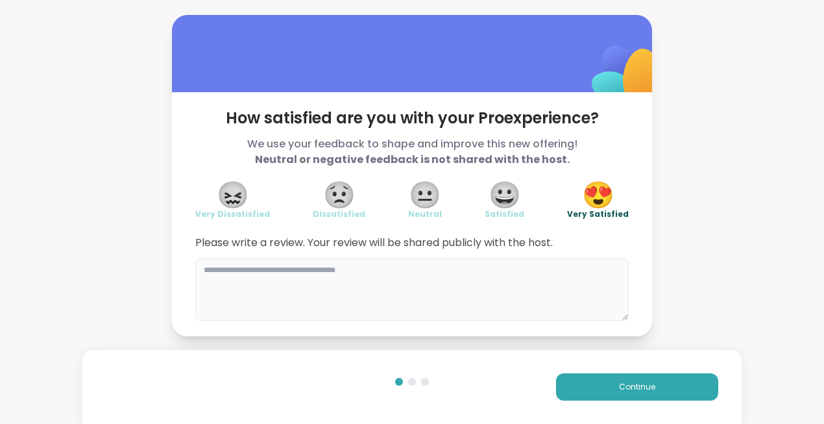
click at [416, 279] on textarea at bounding box center [411, 289] width 433 height 62
type textarea "**********"
click at [634, 385] on span "Continue" at bounding box center [637, 387] width 36 height 12
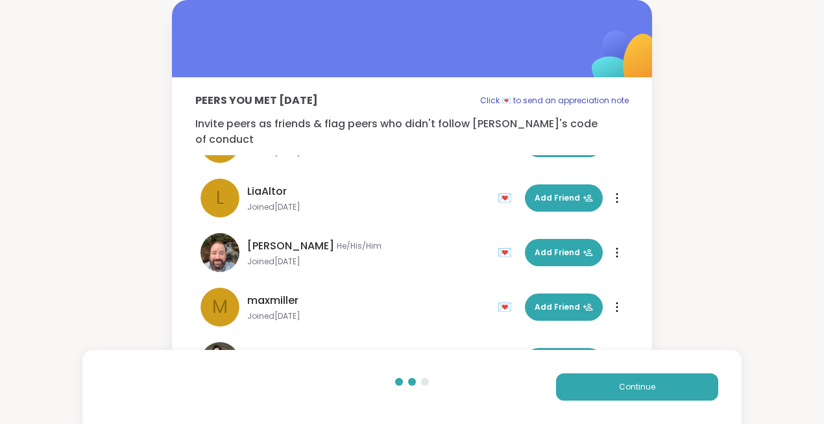
scroll to position [48, 0]
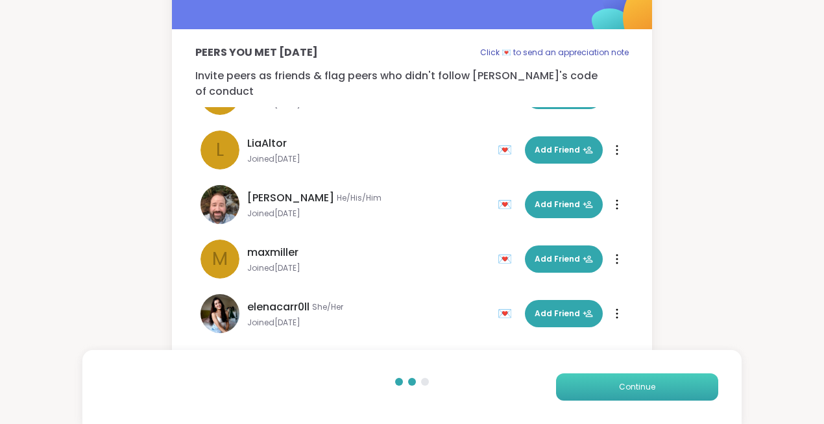
click at [632, 387] on span "Continue" at bounding box center [637, 387] width 36 height 12
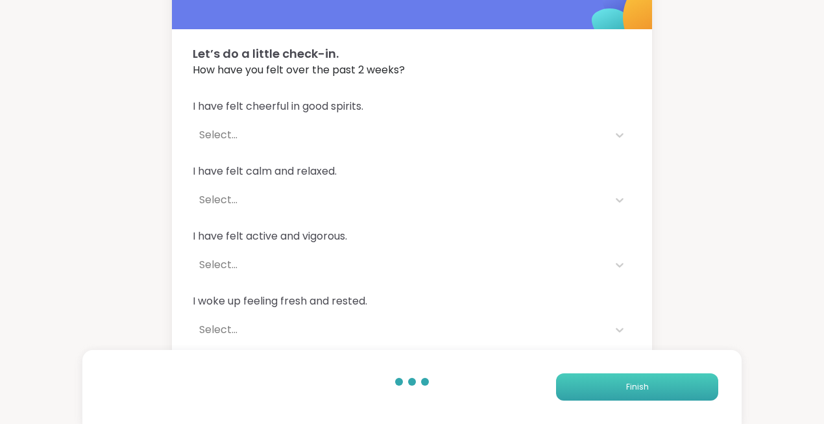
click at [644, 389] on span "Finish" at bounding box center [637, 387] width 23 height 12
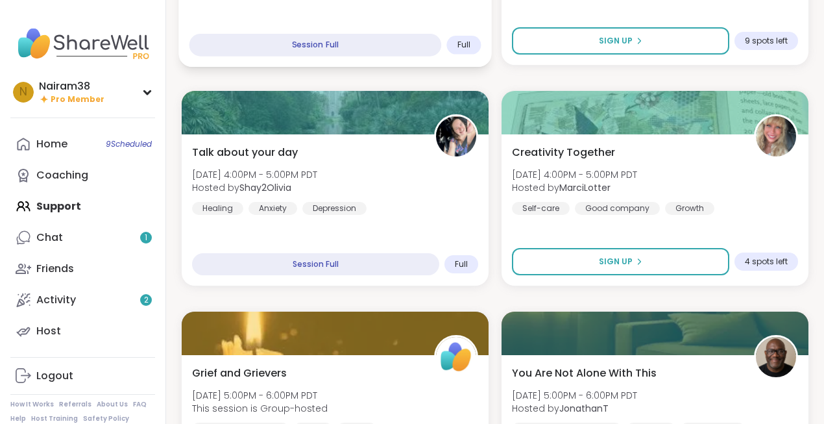
scroll to position [878, 0]
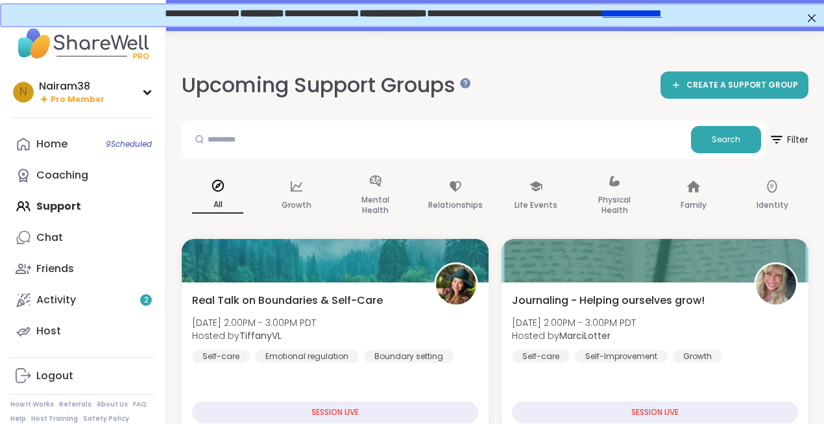
click at [61, 204] on div "Home 9 Scheduled Coaching Support Chat Friends Activity 2 Host" at bounding box center [82, 237] width 145 height 218
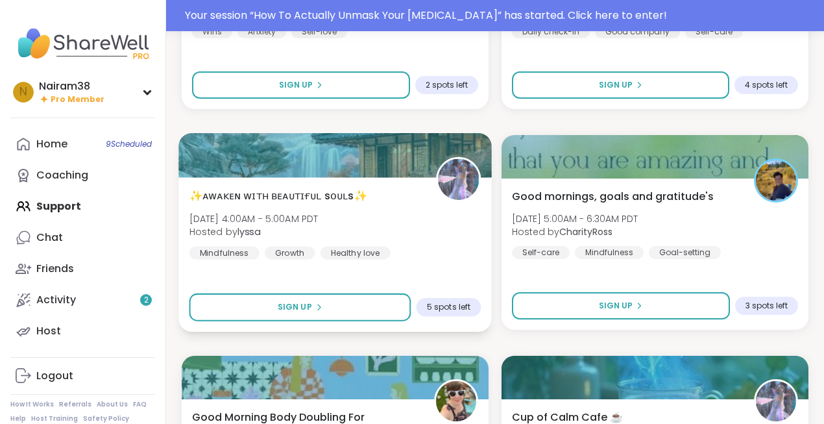
scroll to position [2968, 0]
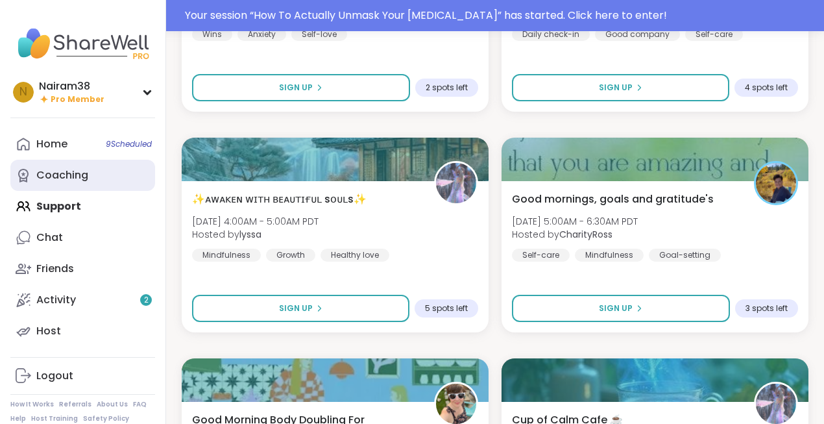
click at [59, 179] on div "Coaching" at bounding box center [62, 175] width 52 height 14
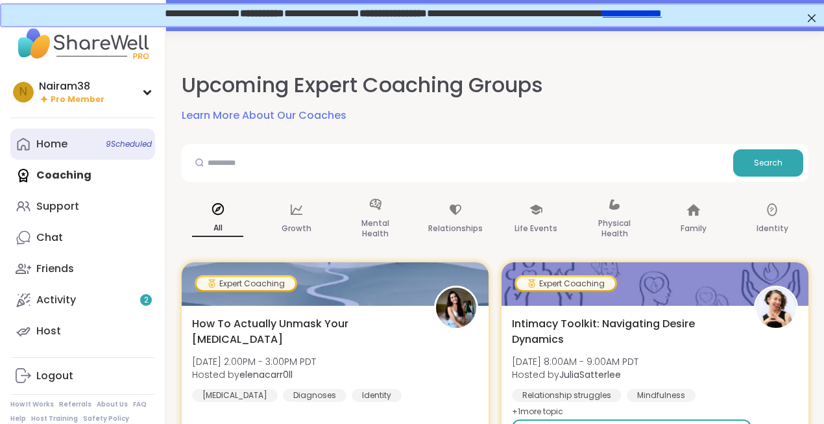
click at [67, 148] on link "Home 9 Scheduled" at bounding box center [82, 143] width 145 height 31
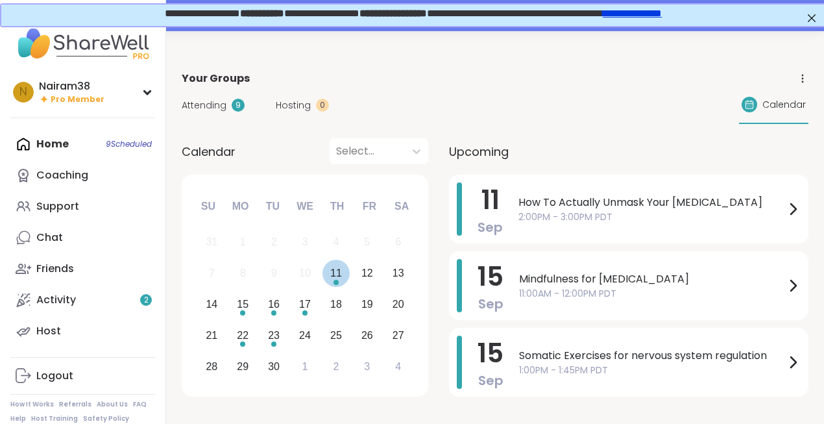
click at [334, 273] on div "11" at bounding box center [336, 273] width 12 height 18
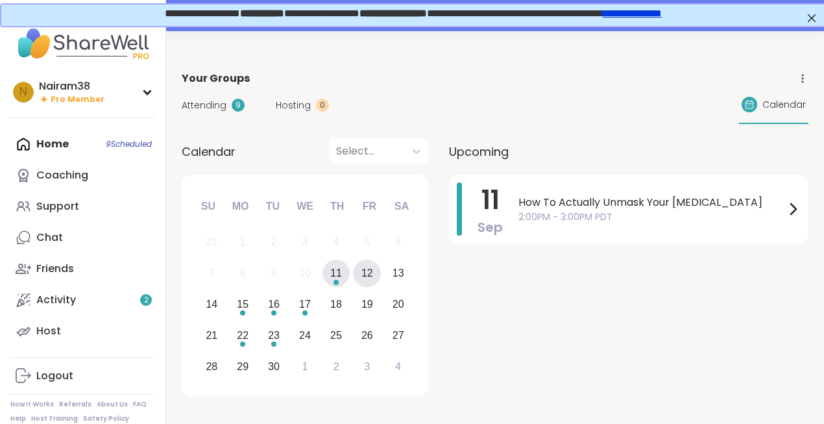
click at [368, 272] on div "12" at bounding box center [367, 273] width 12 height 18
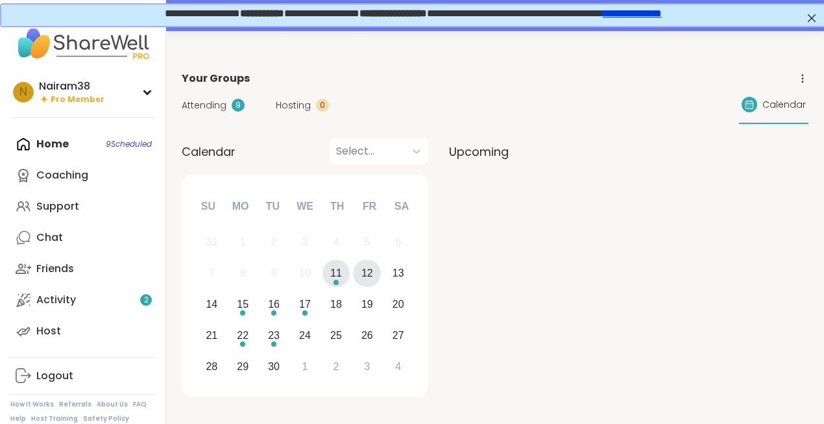
click at [340, 273] on div "11" at bounding box center [336, 273] width 12 height 18
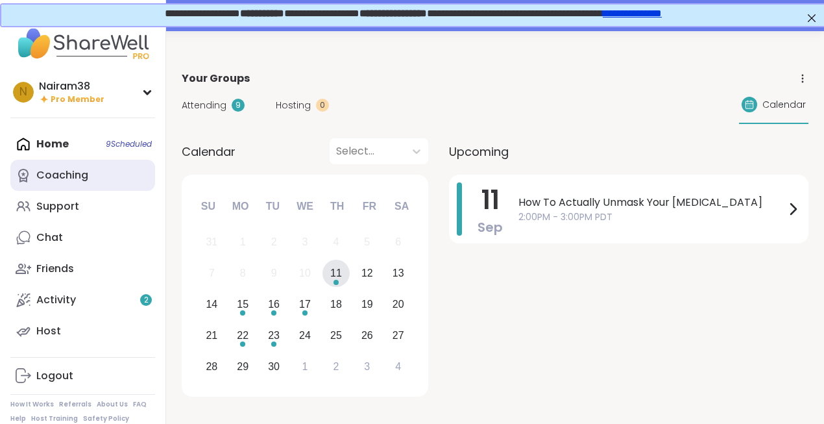
click at [62, 173] on div "Coaching" at bounding box center [62, 175] width 52 height 14
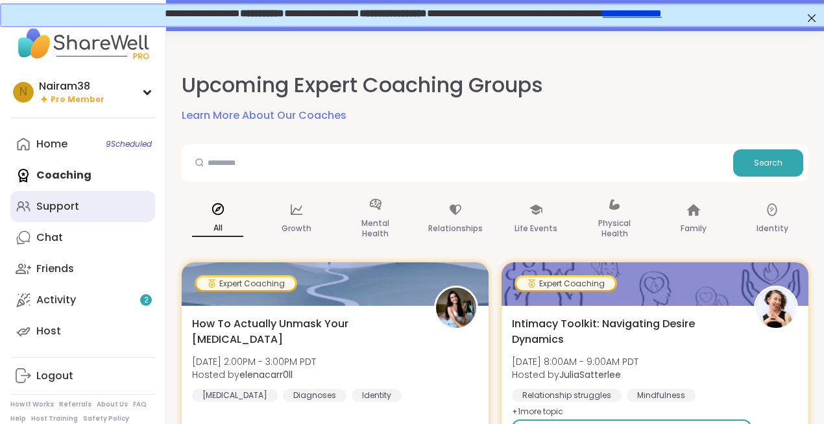
click at [63, 205] on div "Support" at bounding box center [57, 206] width 43 height 14
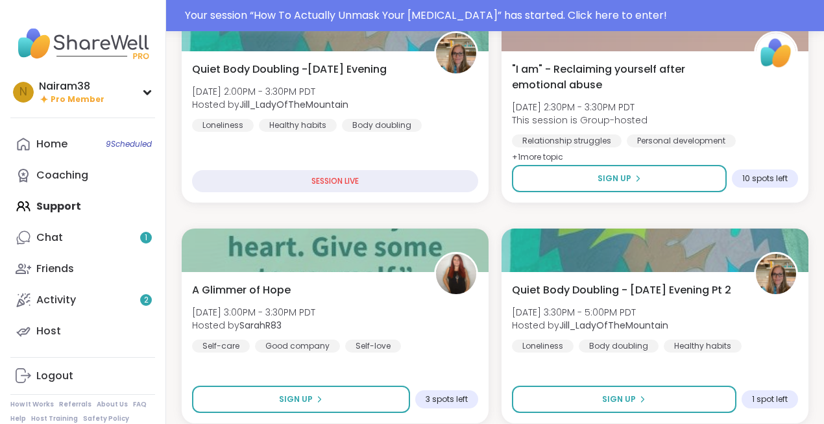
scroll to position [673, 0]
